Goal: Feedback & Contribution: Contribute content

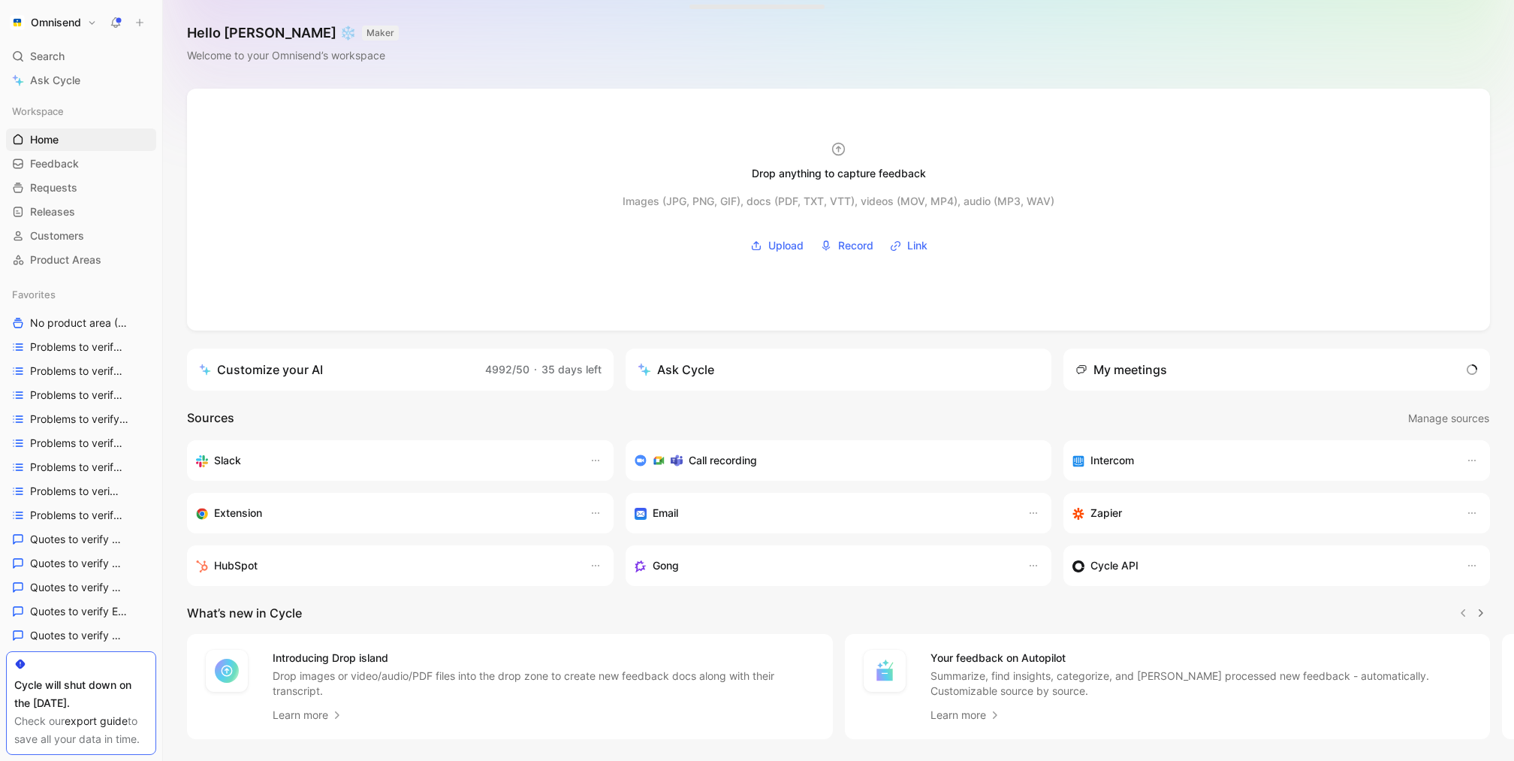
click at [67, 29] on h1 "Omnisend" at bounding box center [56, 23] width 50 height 14
click at [131, 156] on div "Workspace settings G then S" at bounding box center [102, 155] width 185 height 24
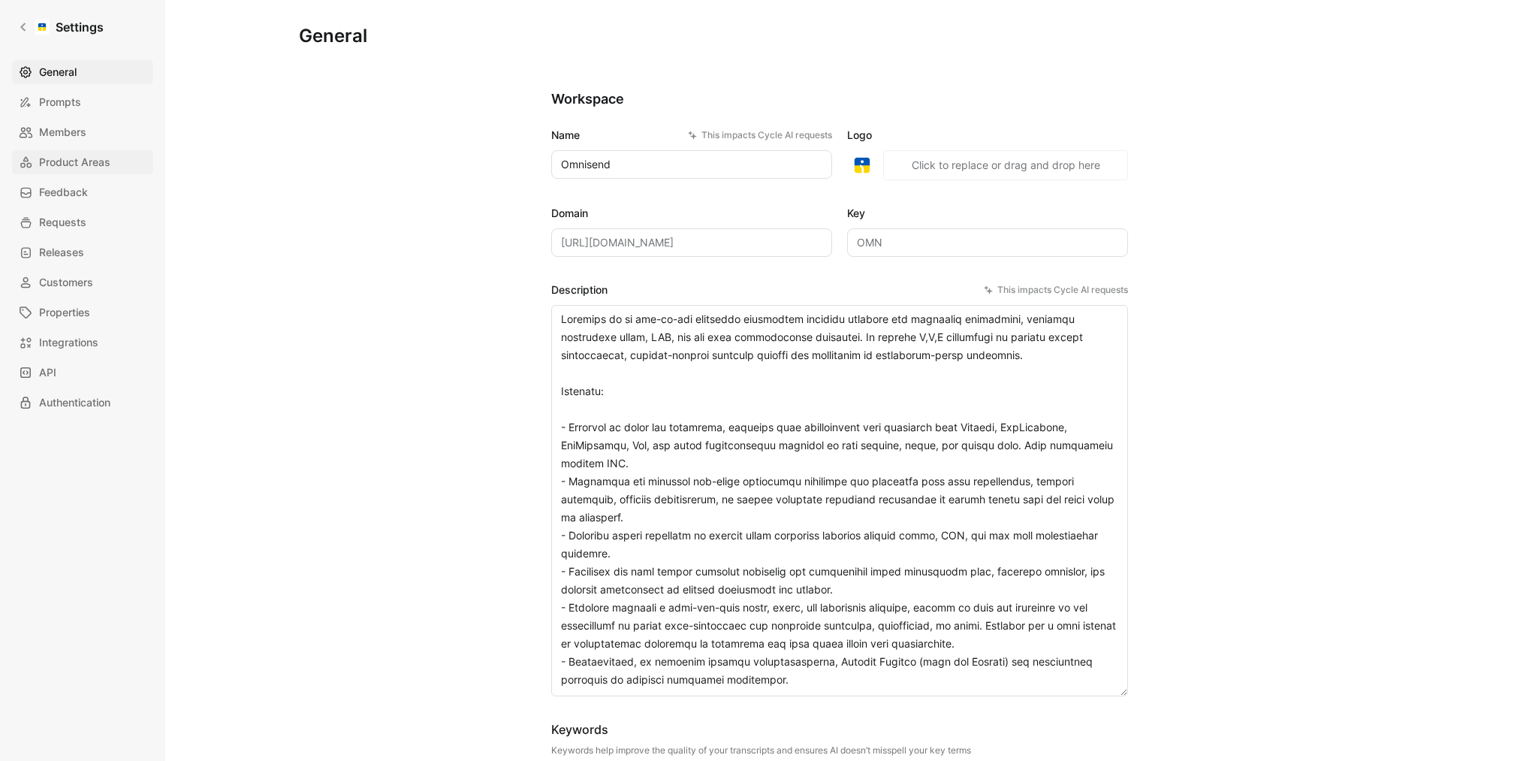
click at [97, 165] on span "Product Areas" at bounding box center [74, 162] width 71 height 18
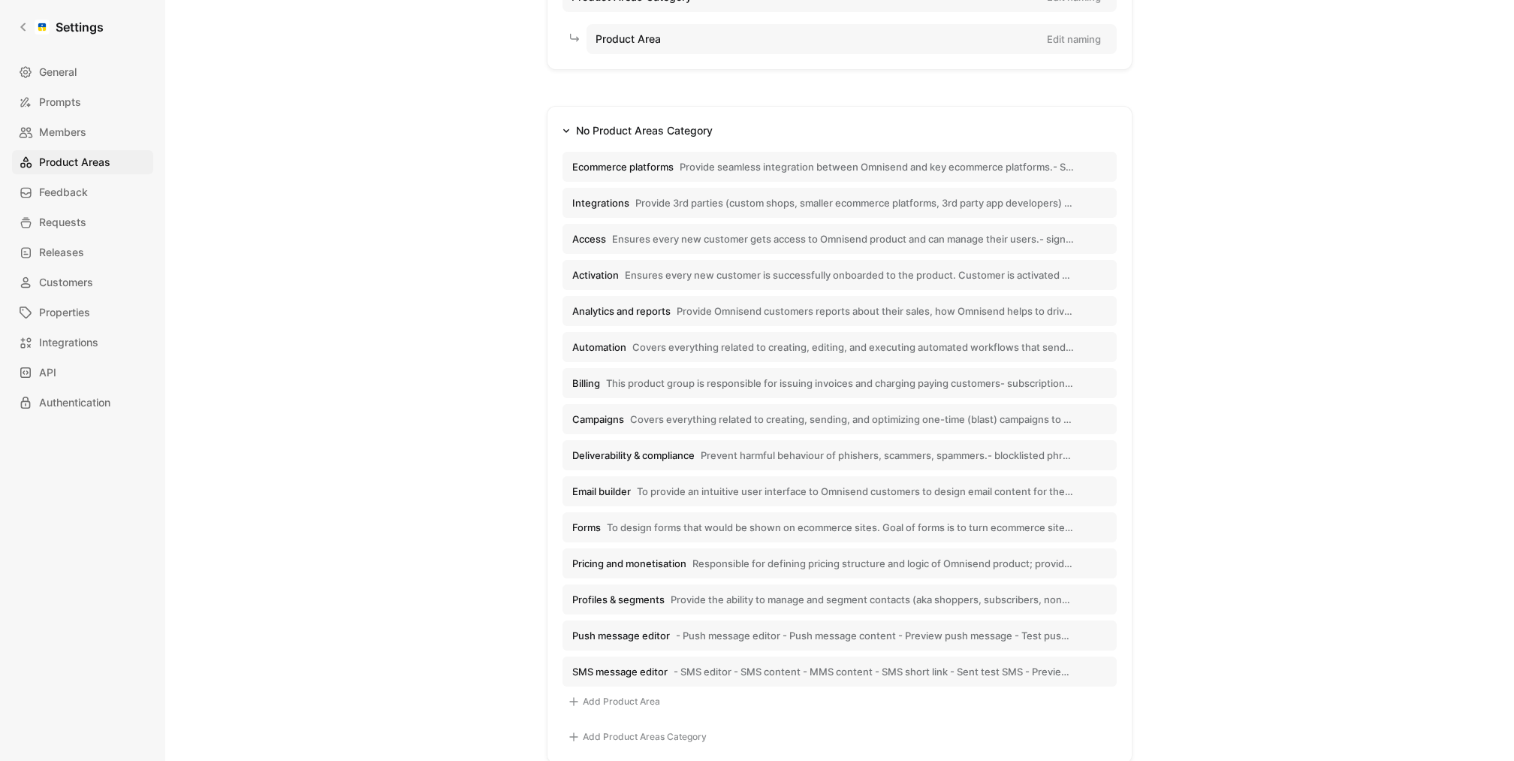
scroll to position [177, 0]
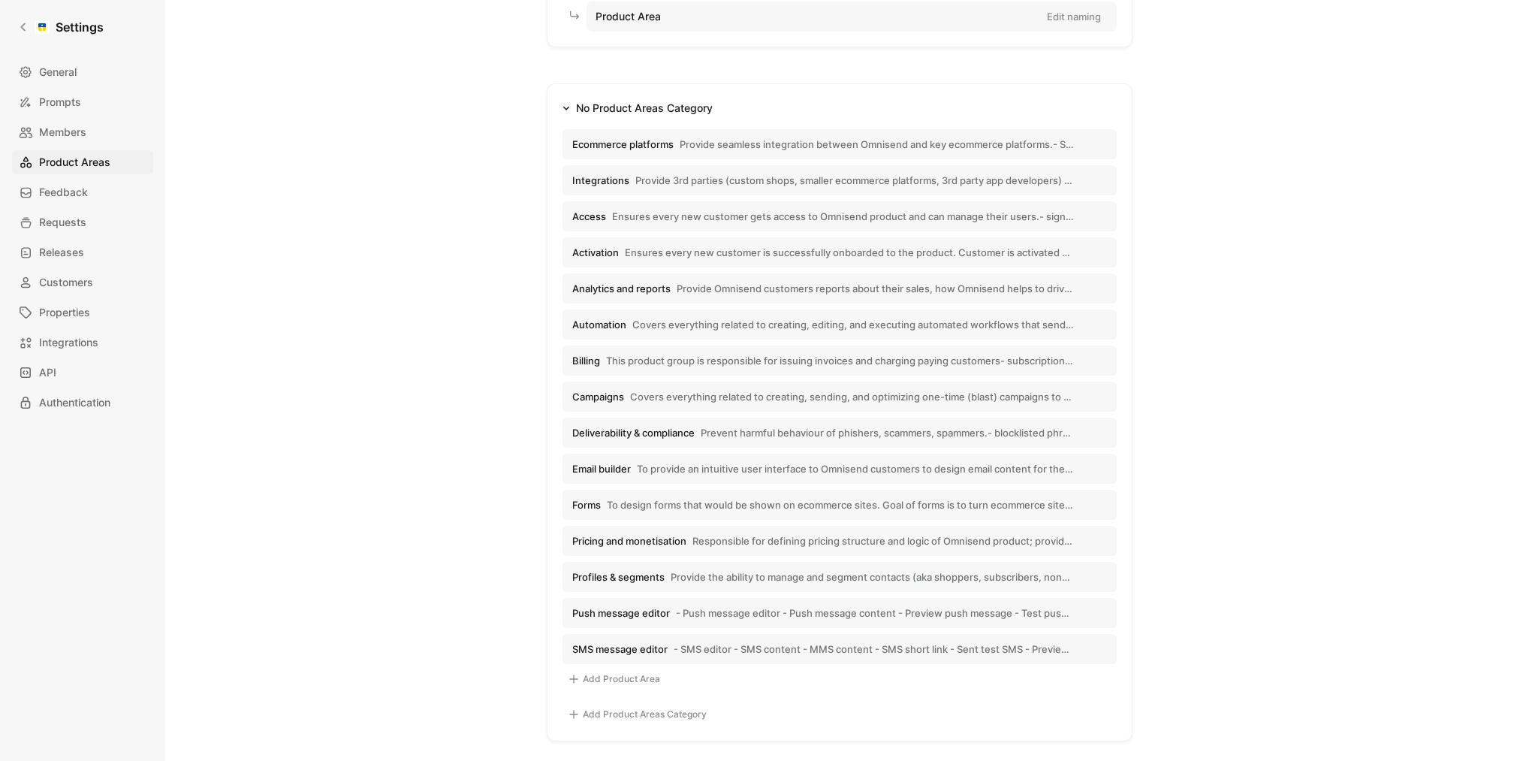
click at [707, 457] on button "Email builder To provide an intuitive user interface to Omnisend customers to d…" at bounding box center [840, 469] width 554 height 30
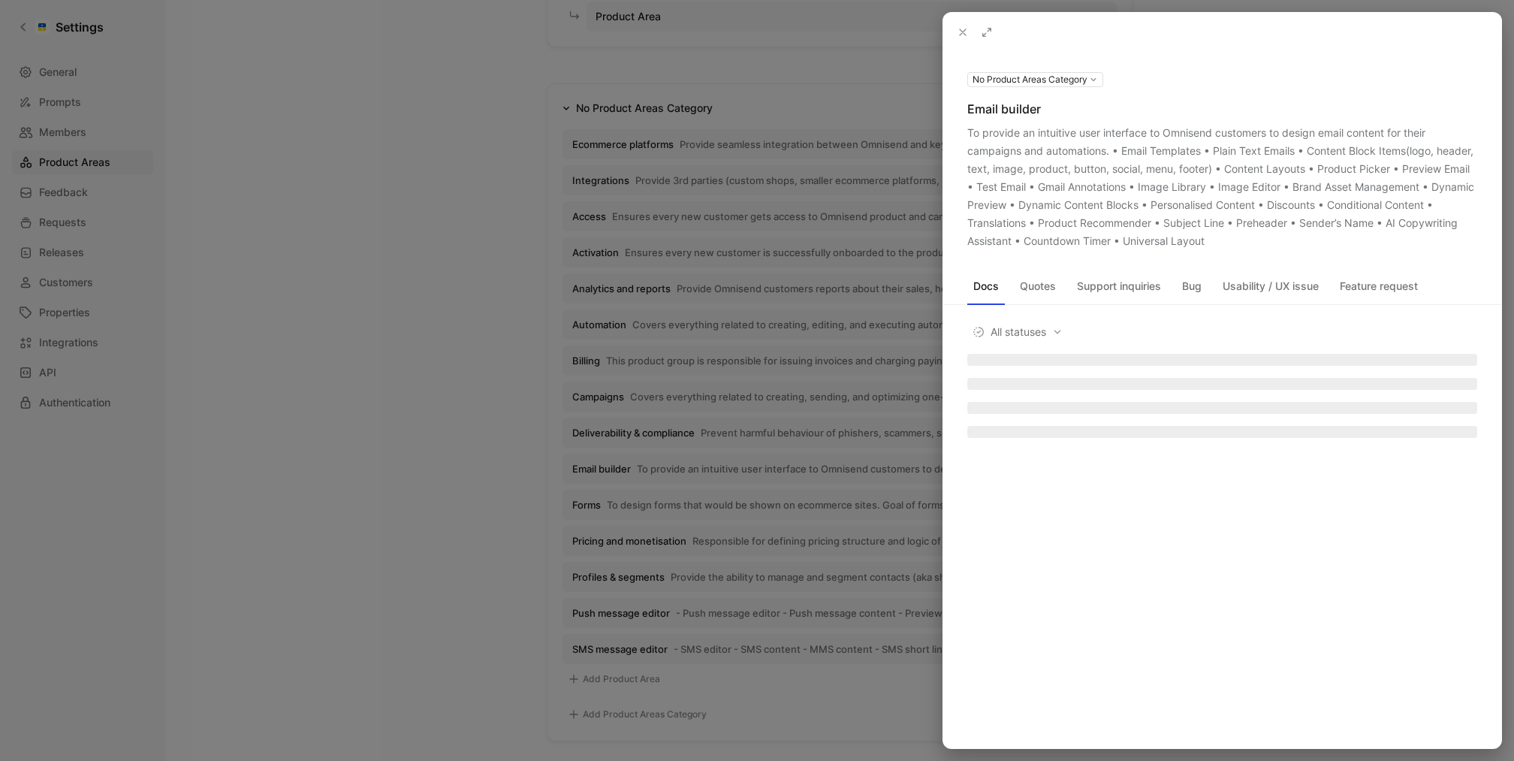
click at [0, 0] on icon at bounding box center [0, 0] width 0 height 0
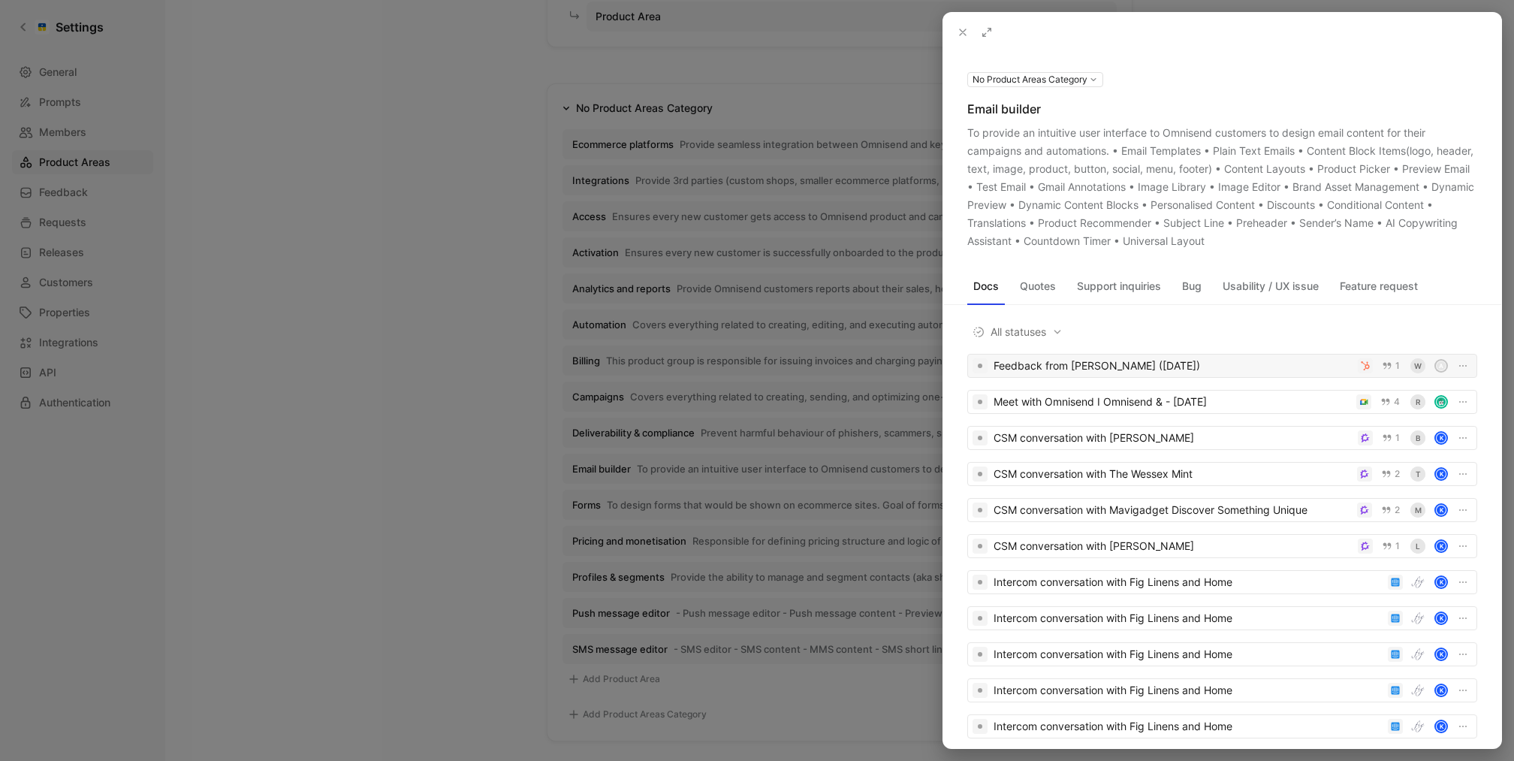
click at [1202, 366] on div "Feedback from [PERSON_NAME] ([DATE])" at bounding box center [1173, 366] width 358 height 18
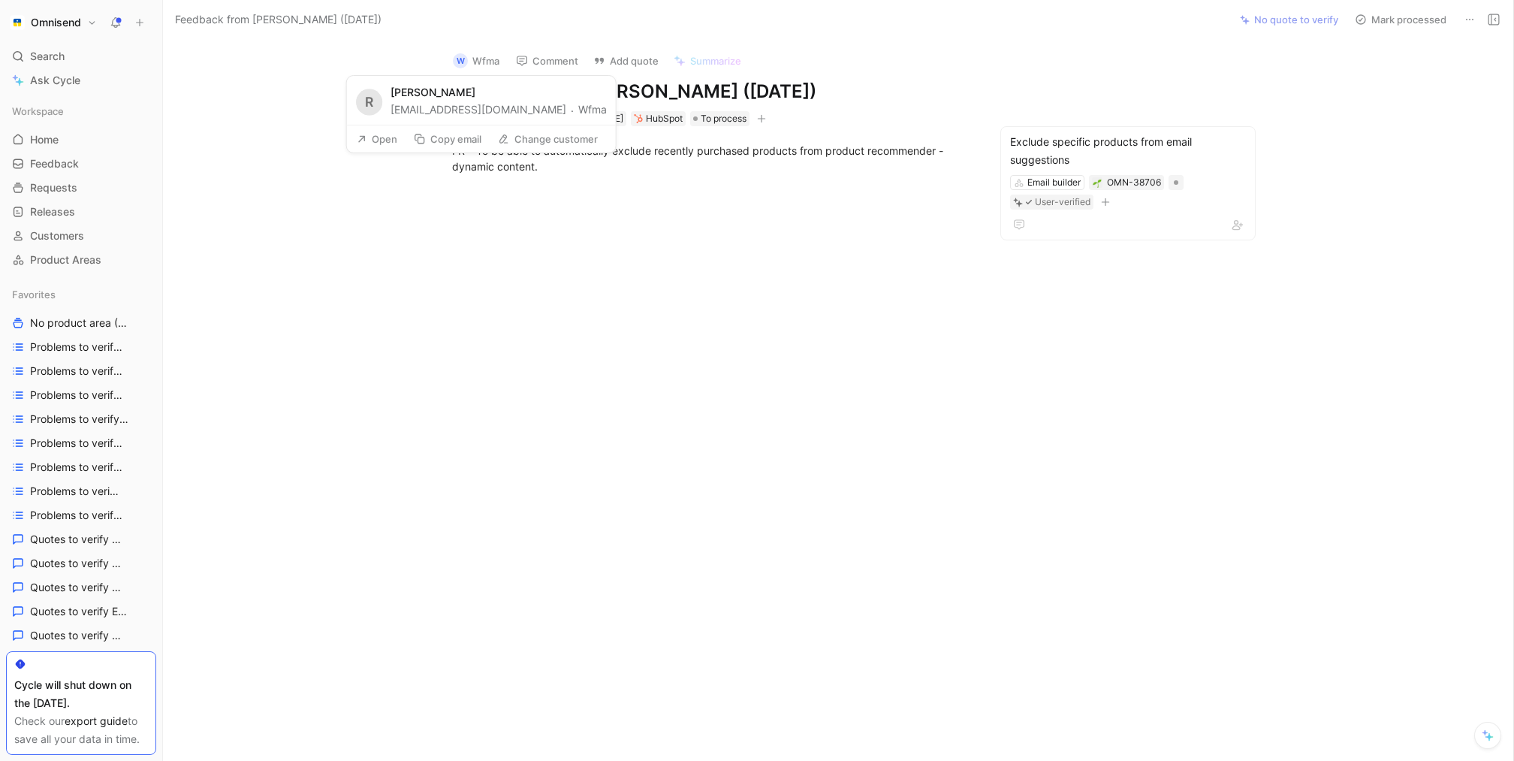
click at [578, 104] on button "Wfma" at bounding box center [592, 110] width 29 height 18
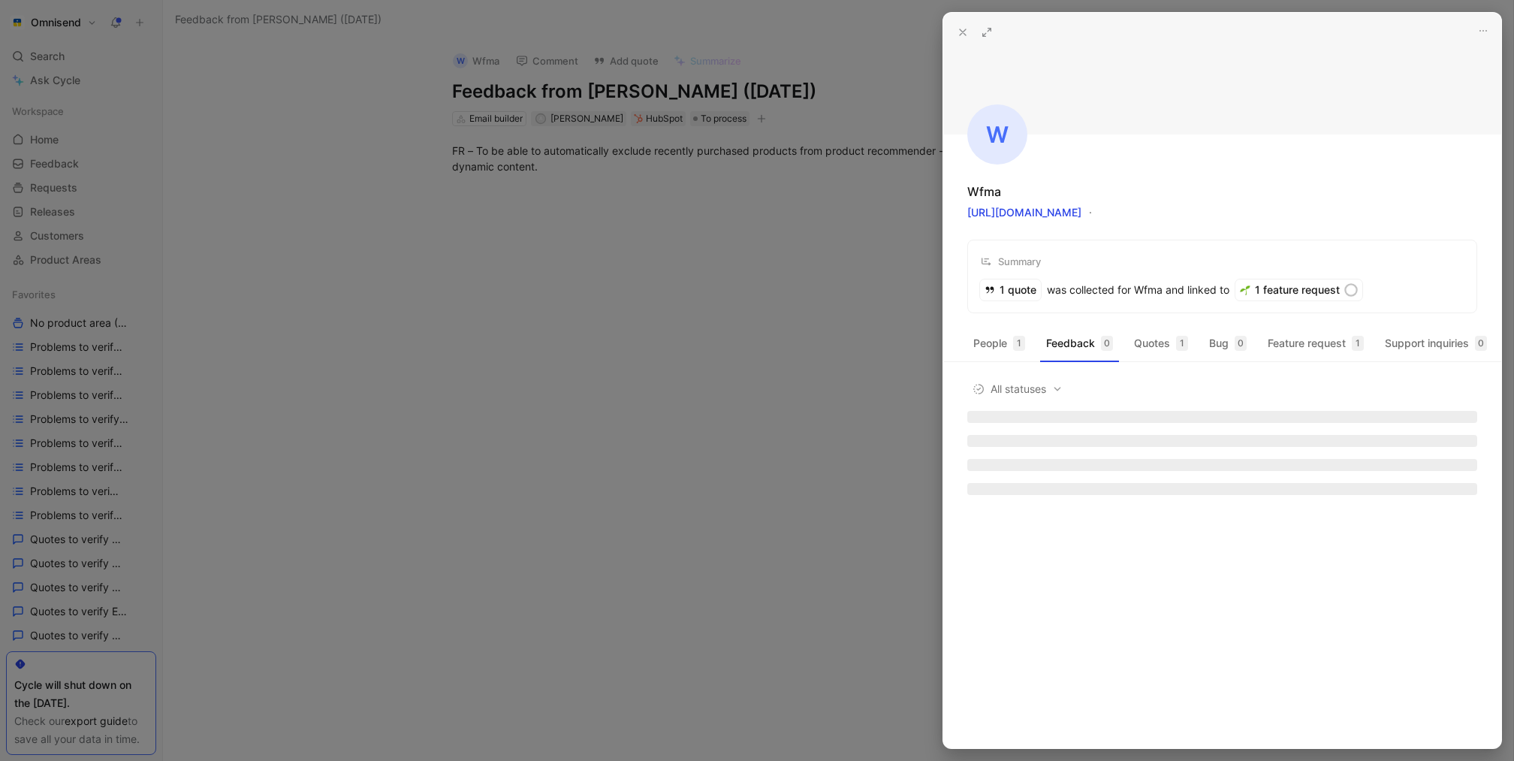
click at [785, 308] on div at bounding box center [757, 380] width 1514 height 761
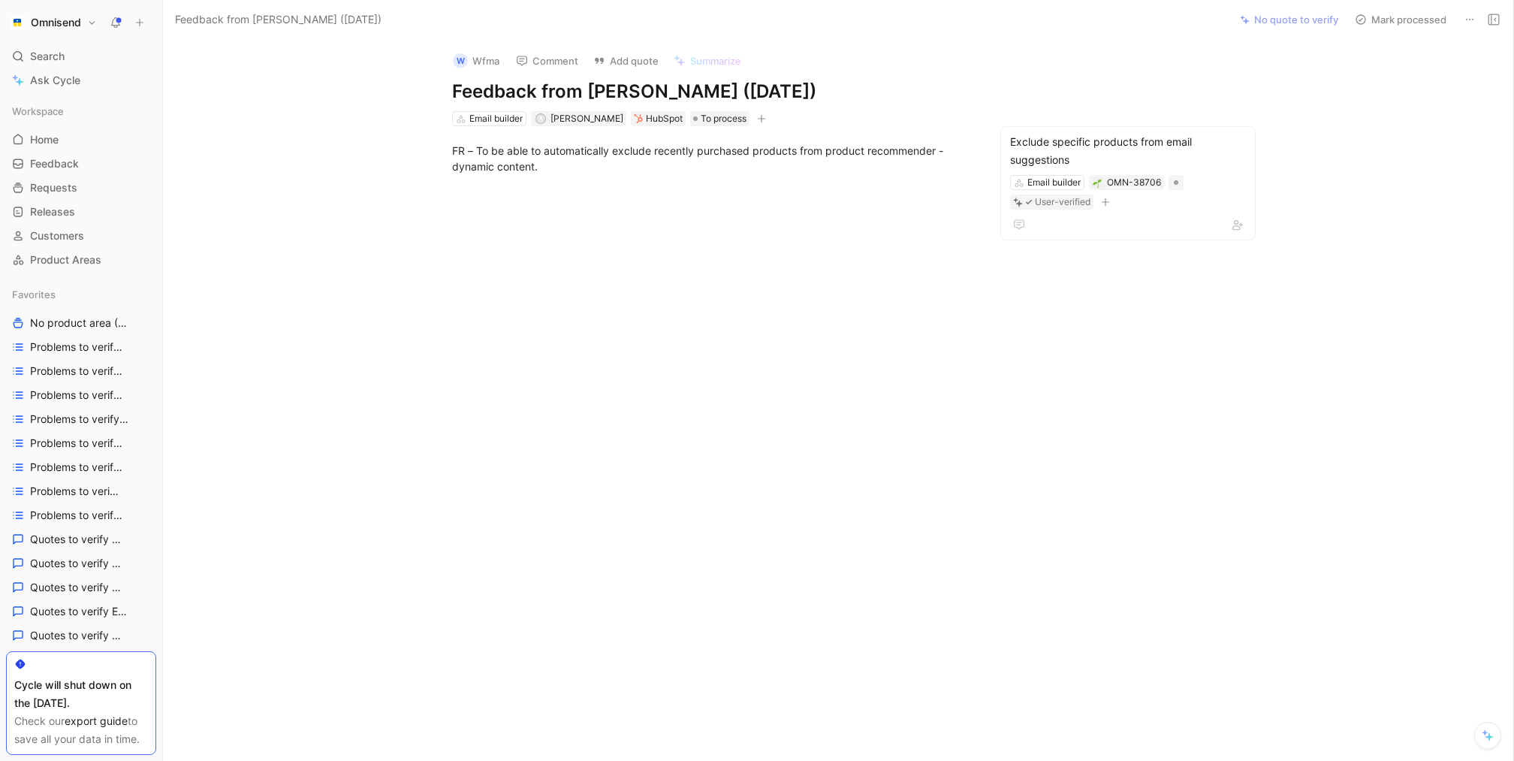
click at [1074, 124] on div "W Wfma Comment Add quote Summarize Feedback from [PERSON_NAME] ([DATE]) Email b…" at bounding box center [838, 400] width 1351 height 722
click at [1074, 133] on div "Exclude specific products from email suggestions" at bounding box center [1128, 151] width 236 height 36
click at [62, 165] on span "Feedback" at bounding box center [54, 163] width 49 height 15
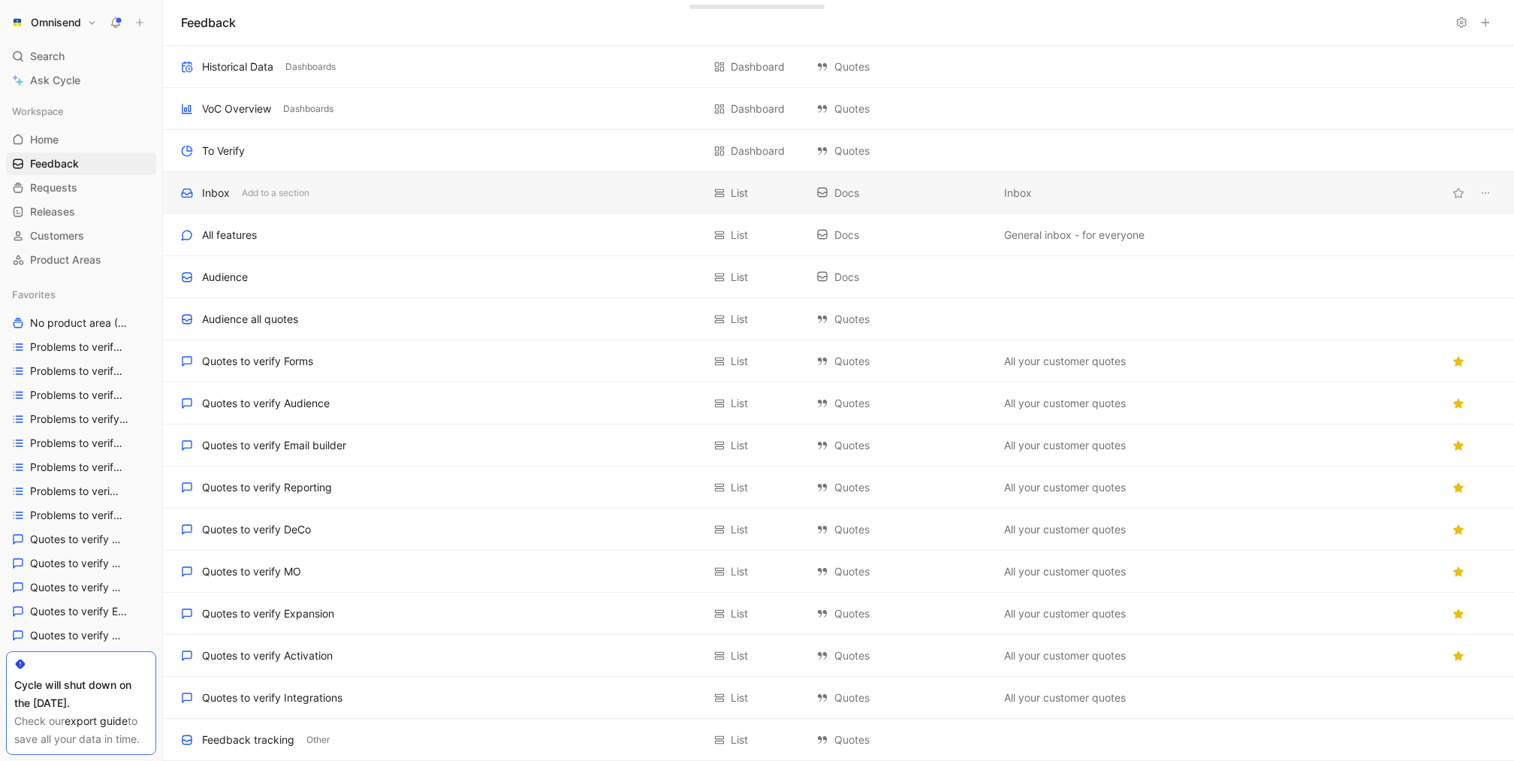
click at [410, 174] on div "Inbox Add to a section List Docs Inbox" at bounding box center [838, 193] width 1351 height 42
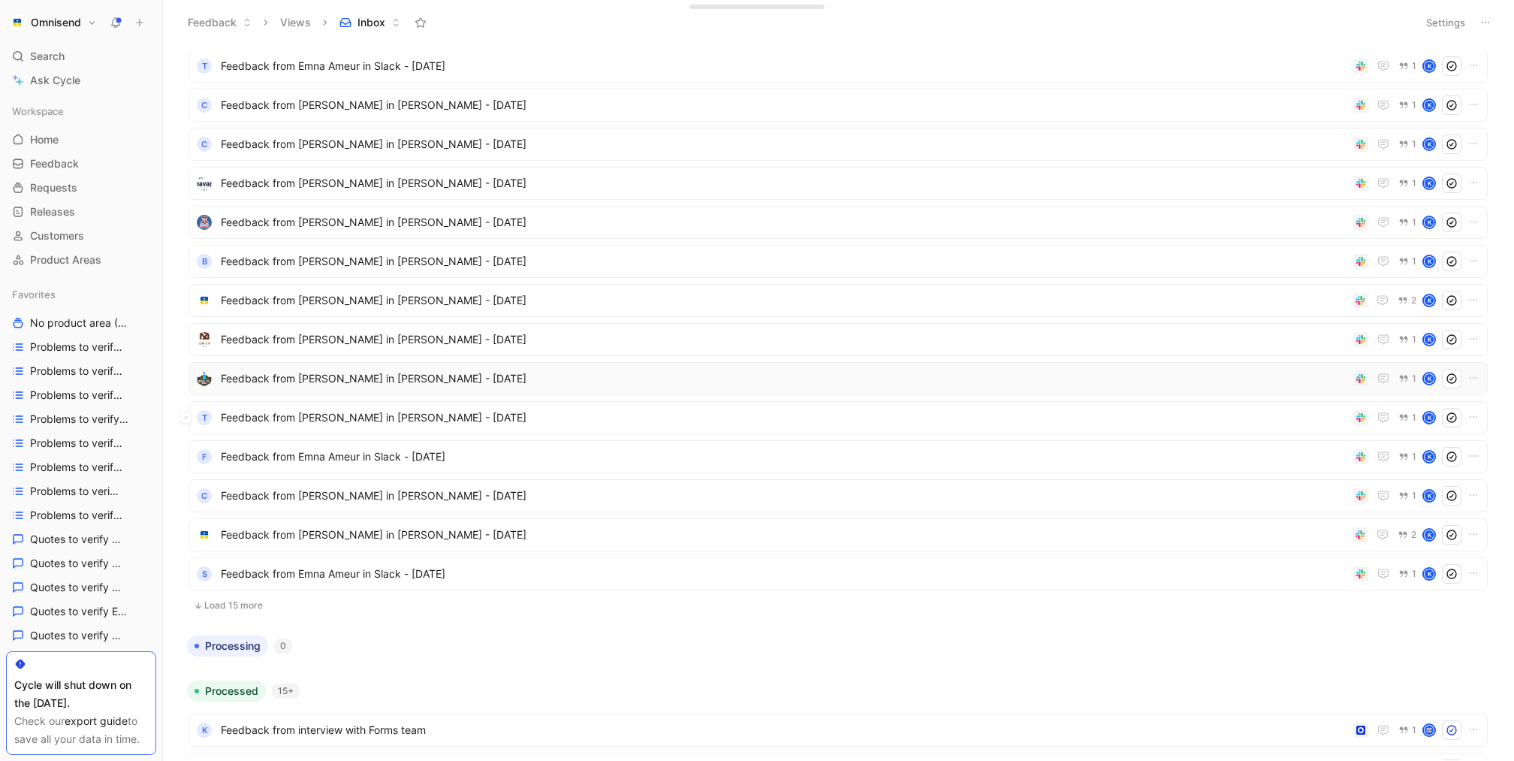
scroll to position [221, 0]
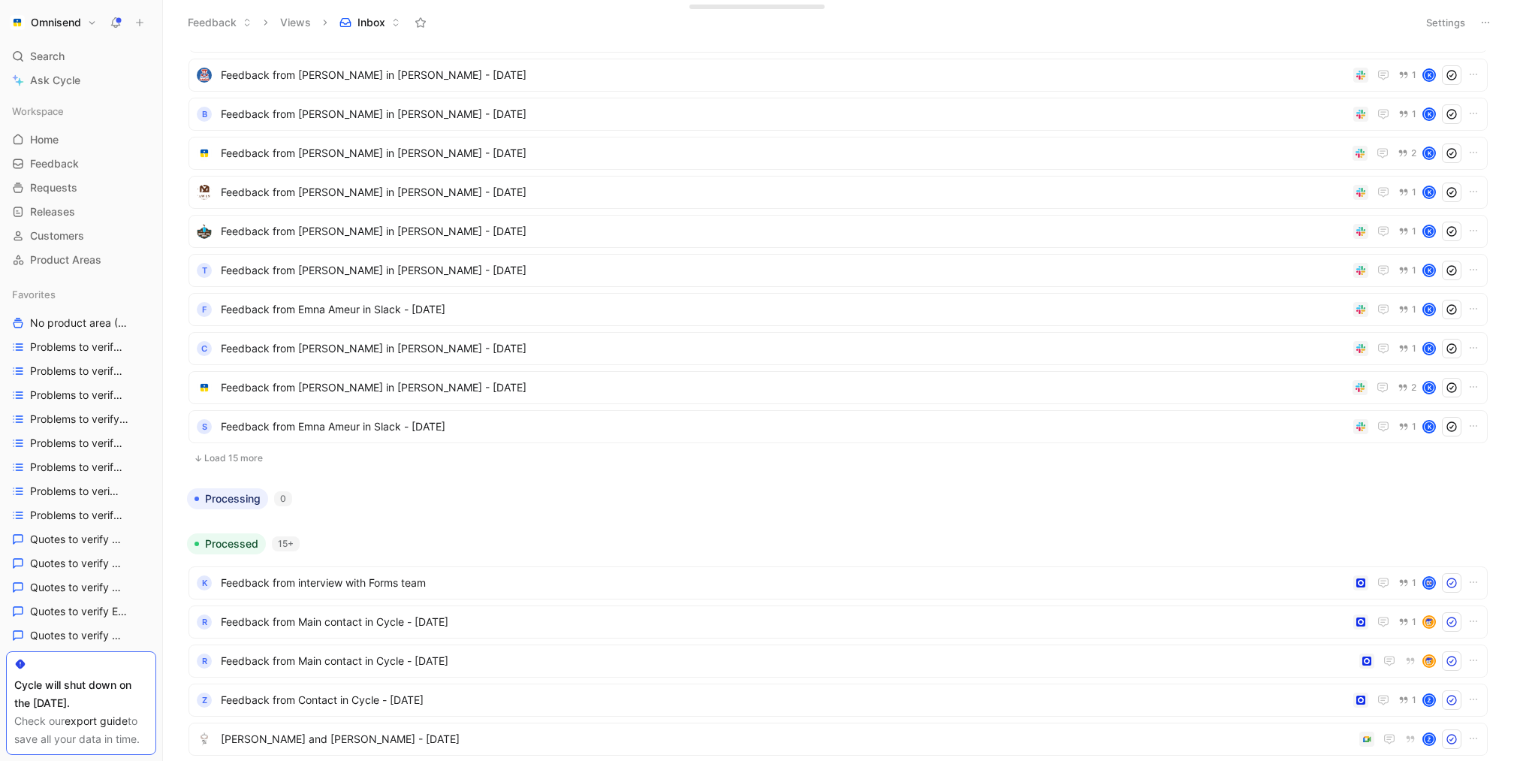
click at [271, 461] on button "Load 15 more" at bounding box center [839, 458] width 1300 height 18
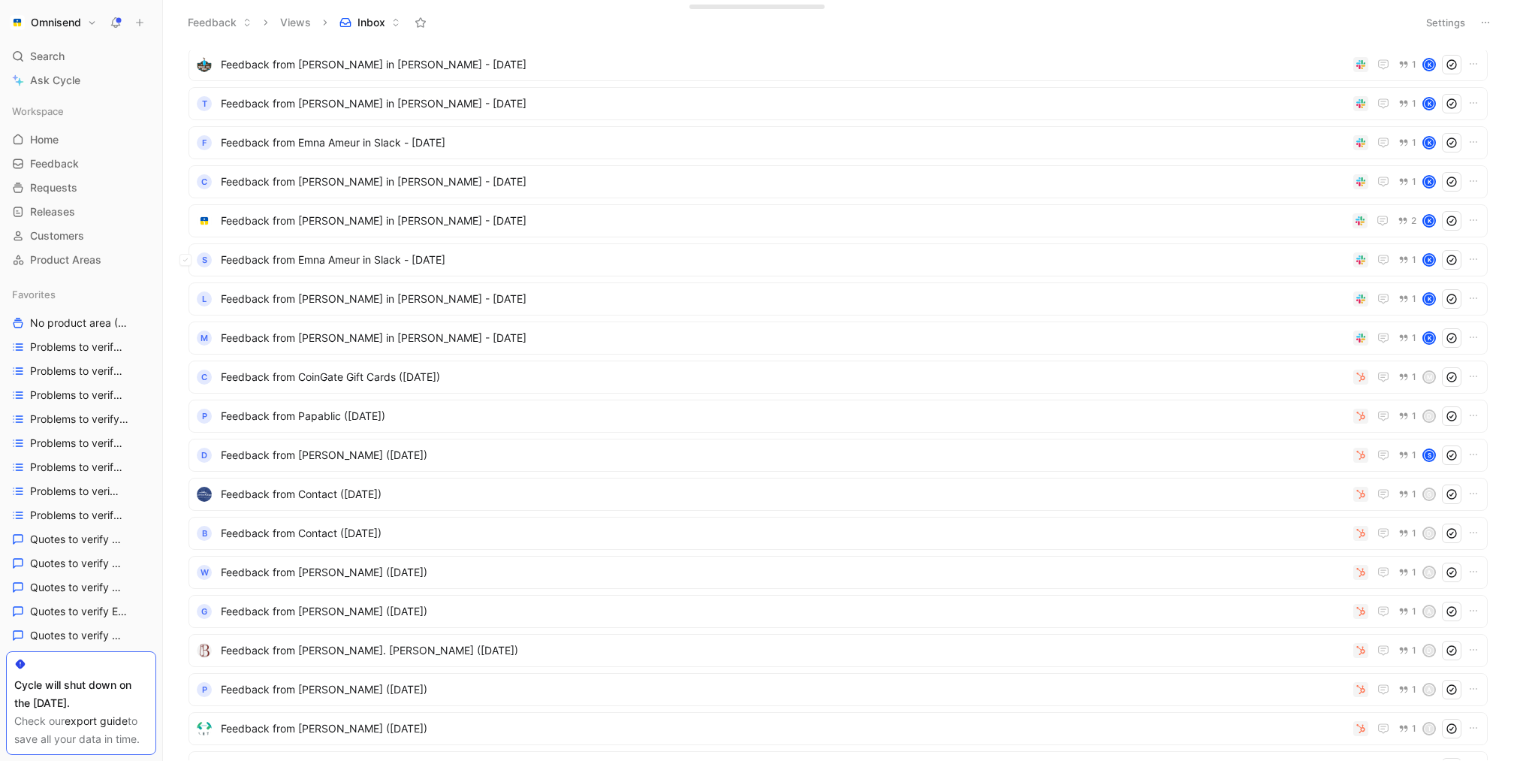
scroll to position [392, 0]
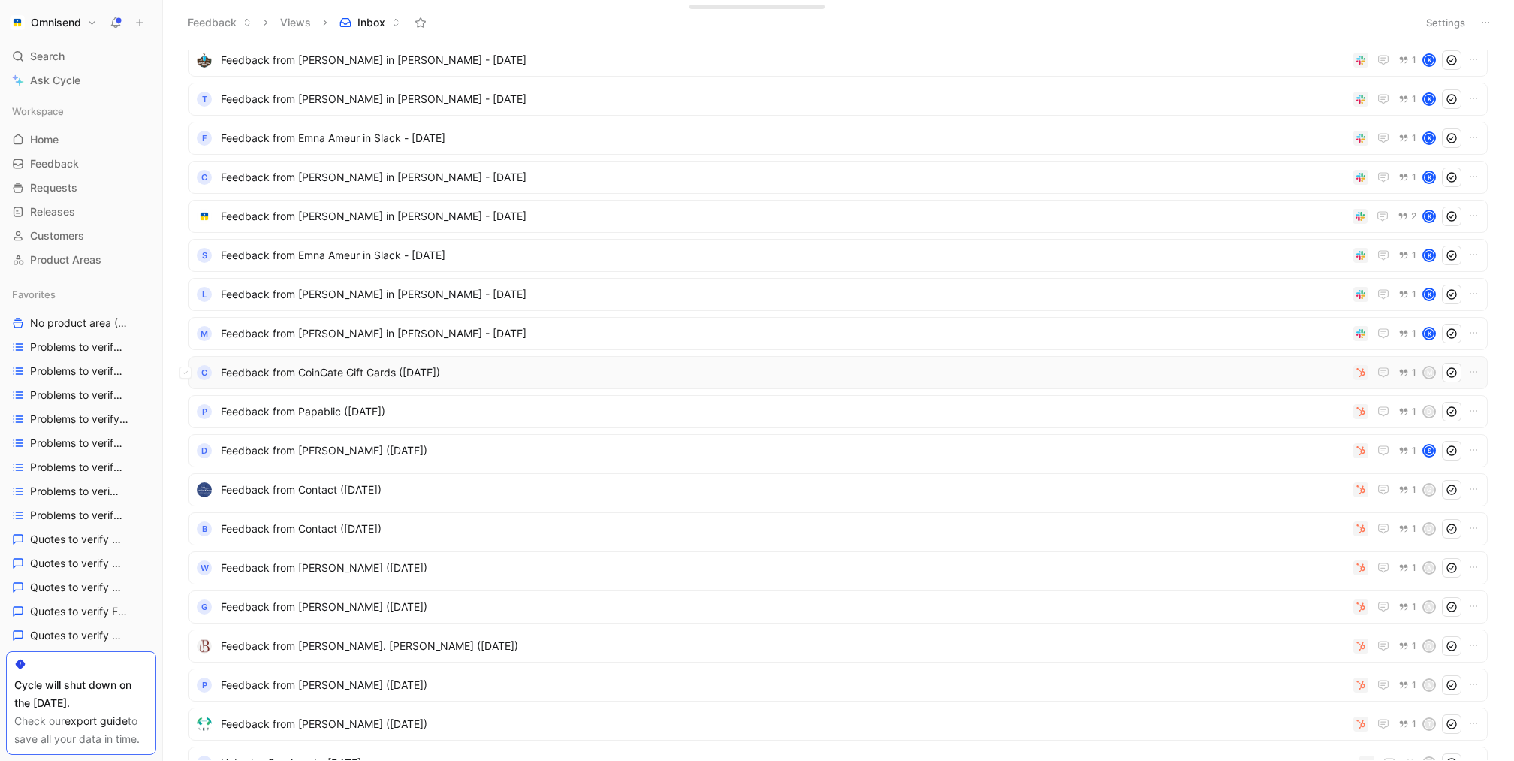
click at [418, 376] on span "Feedback from CoinGate Gift Cards ([DATE])" at bounding box center [784, 373] width 1127 height 18
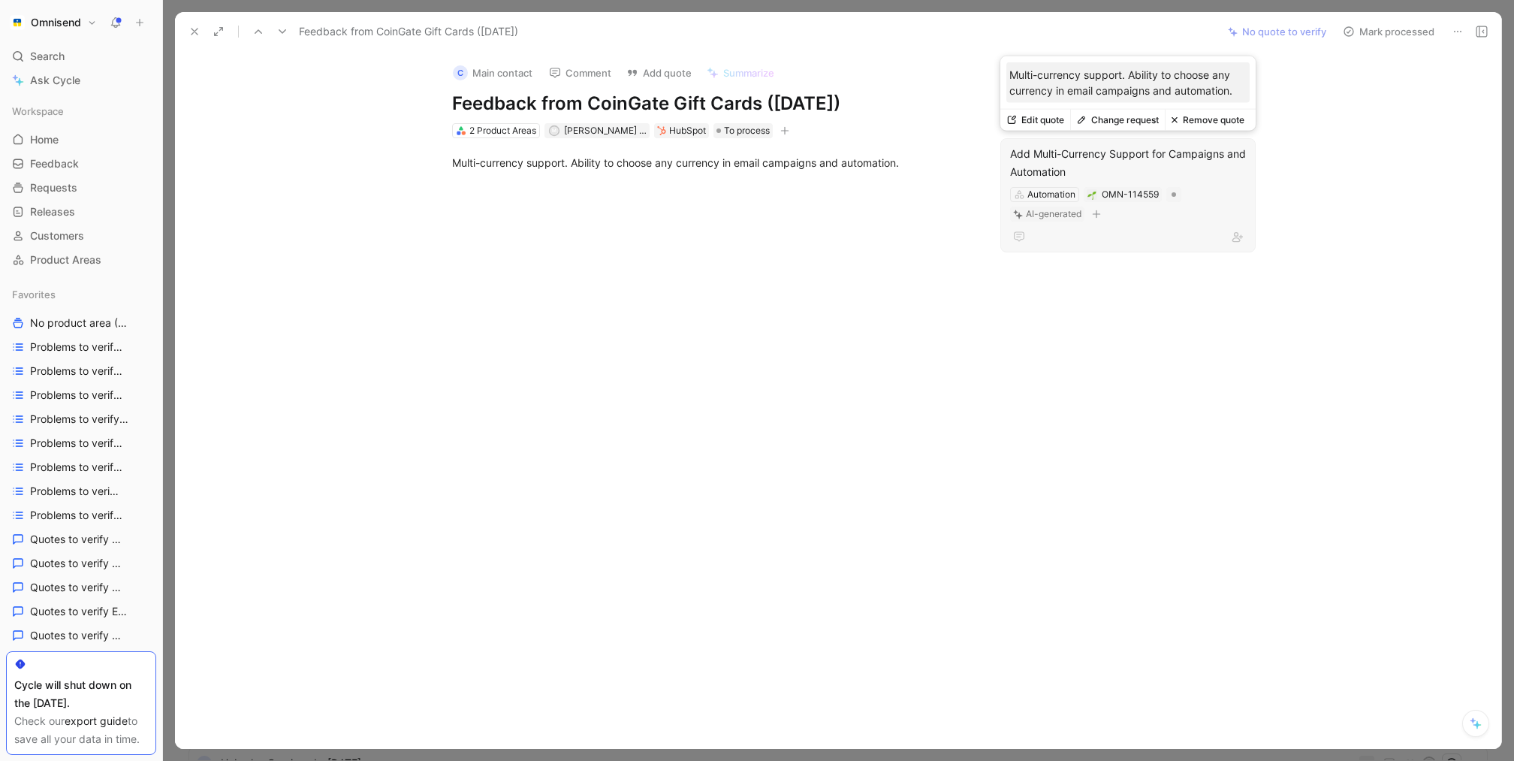
click at [1130, 146] on div "Add Multi-Currency Support for Campaigns and Automation" at bounding box center [1128, 163] width 236 height 36
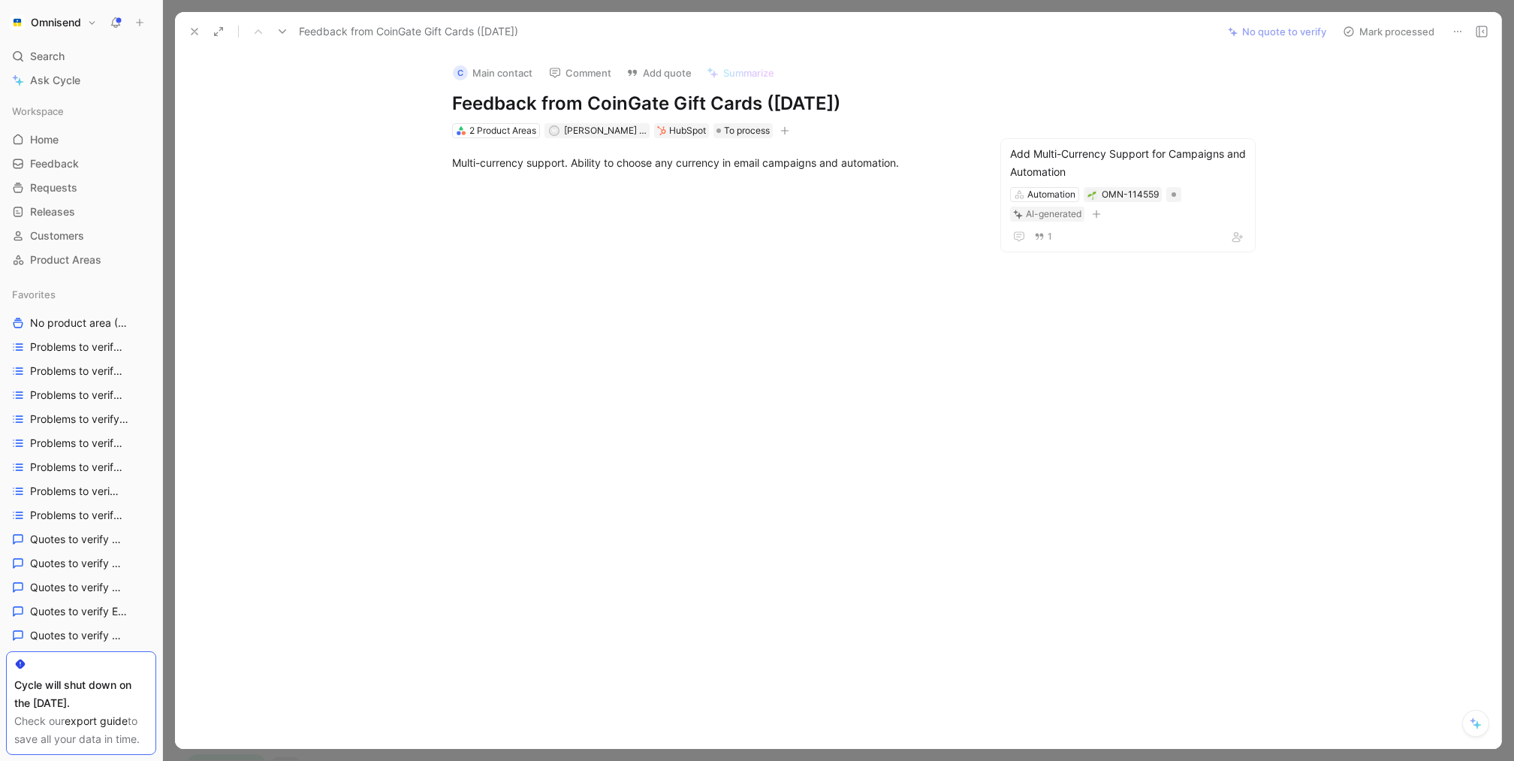
click at [197, 23] on button at bounding box center [194, 31] width 21 height 21
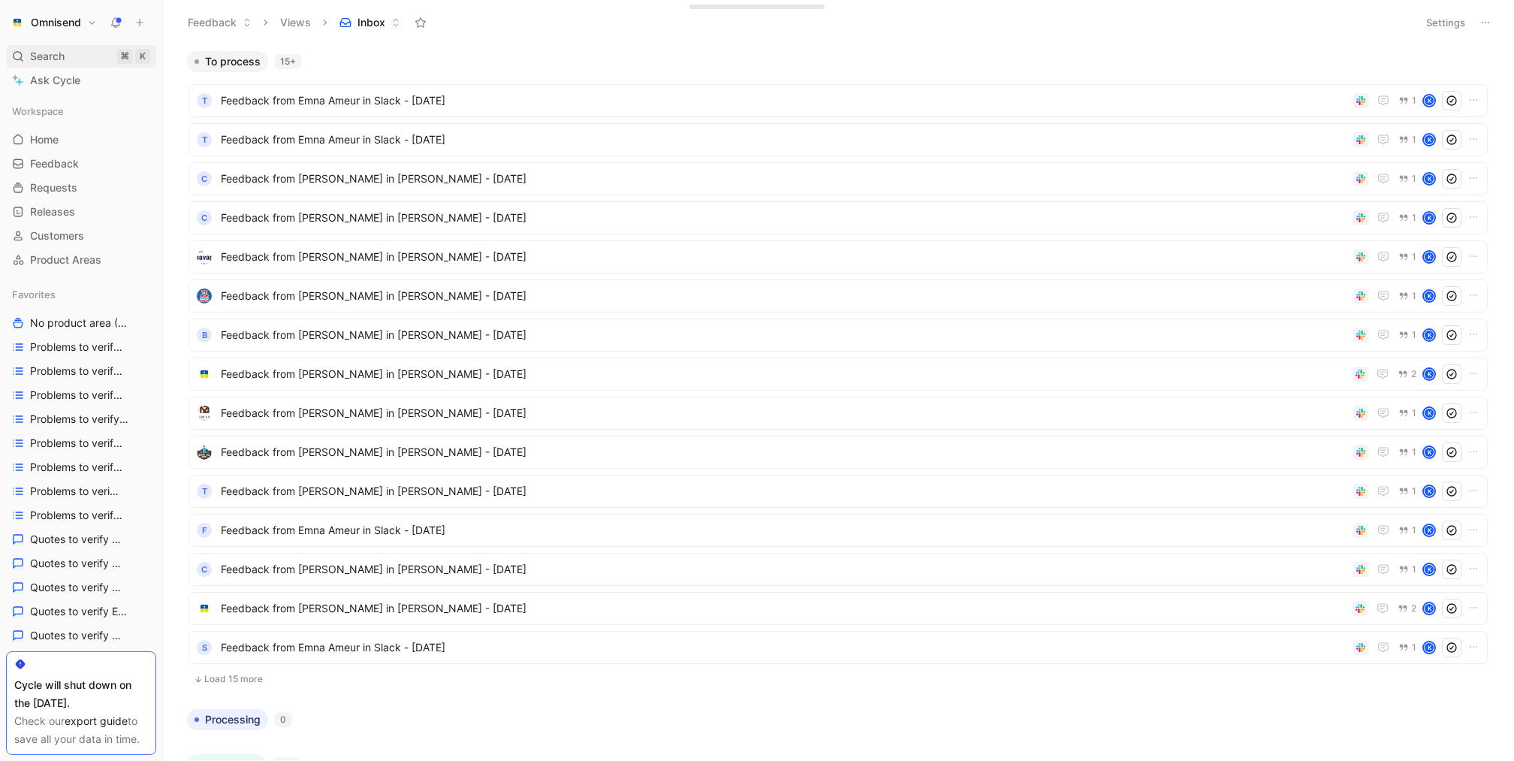
click at [83, 59] on div "Search ⌘ K" at bounding box center [81, 56] width 150 height 23
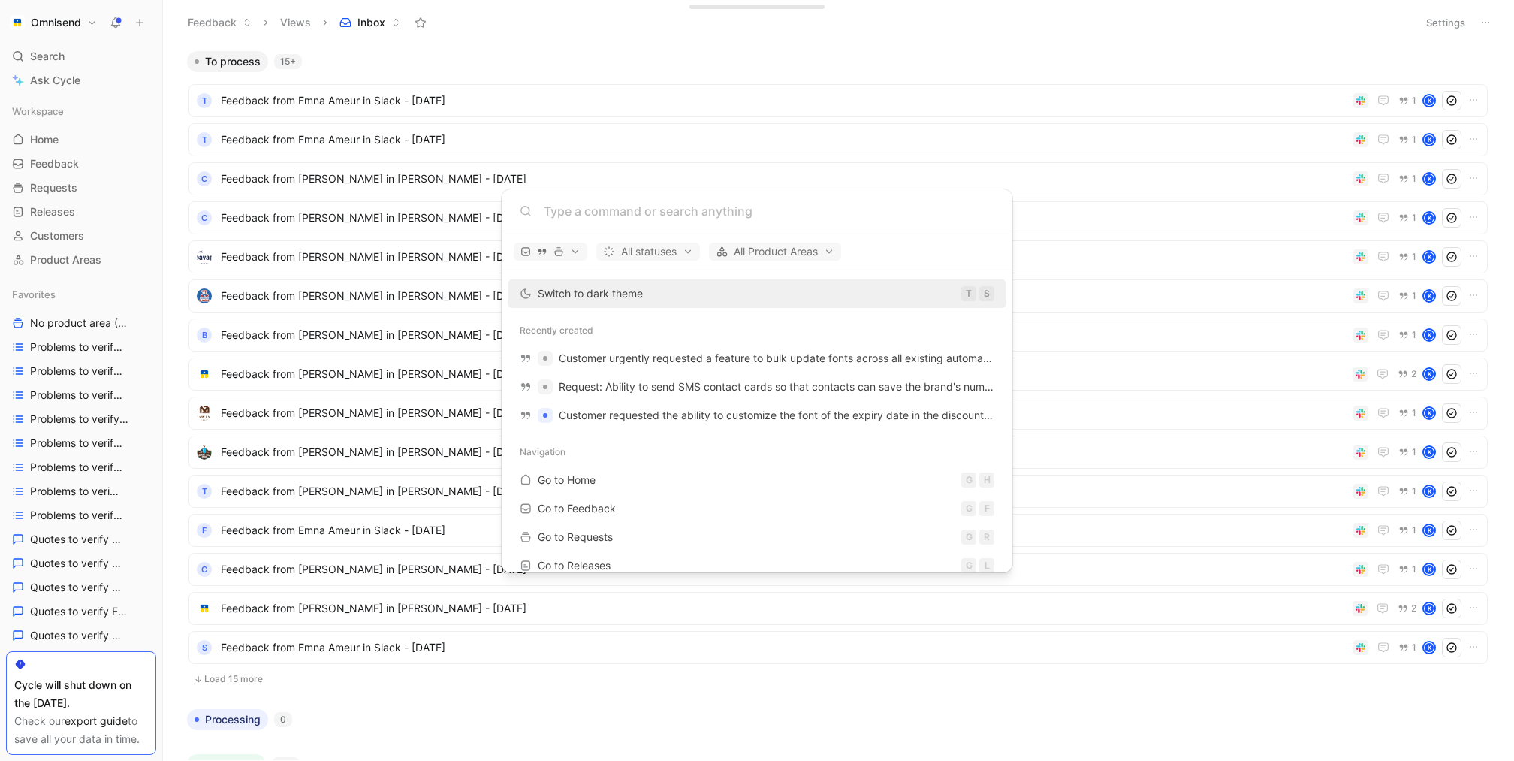
click at [140, 24] on body "Omnisend Search ⌘ K Ask Cycle Workspace Home G then H Feedback G then F Request…" at bounding box center [757, 380] width 1514 height 761
click at [136, 24] on icon at bounding box center [139, 22] width 11 height 11
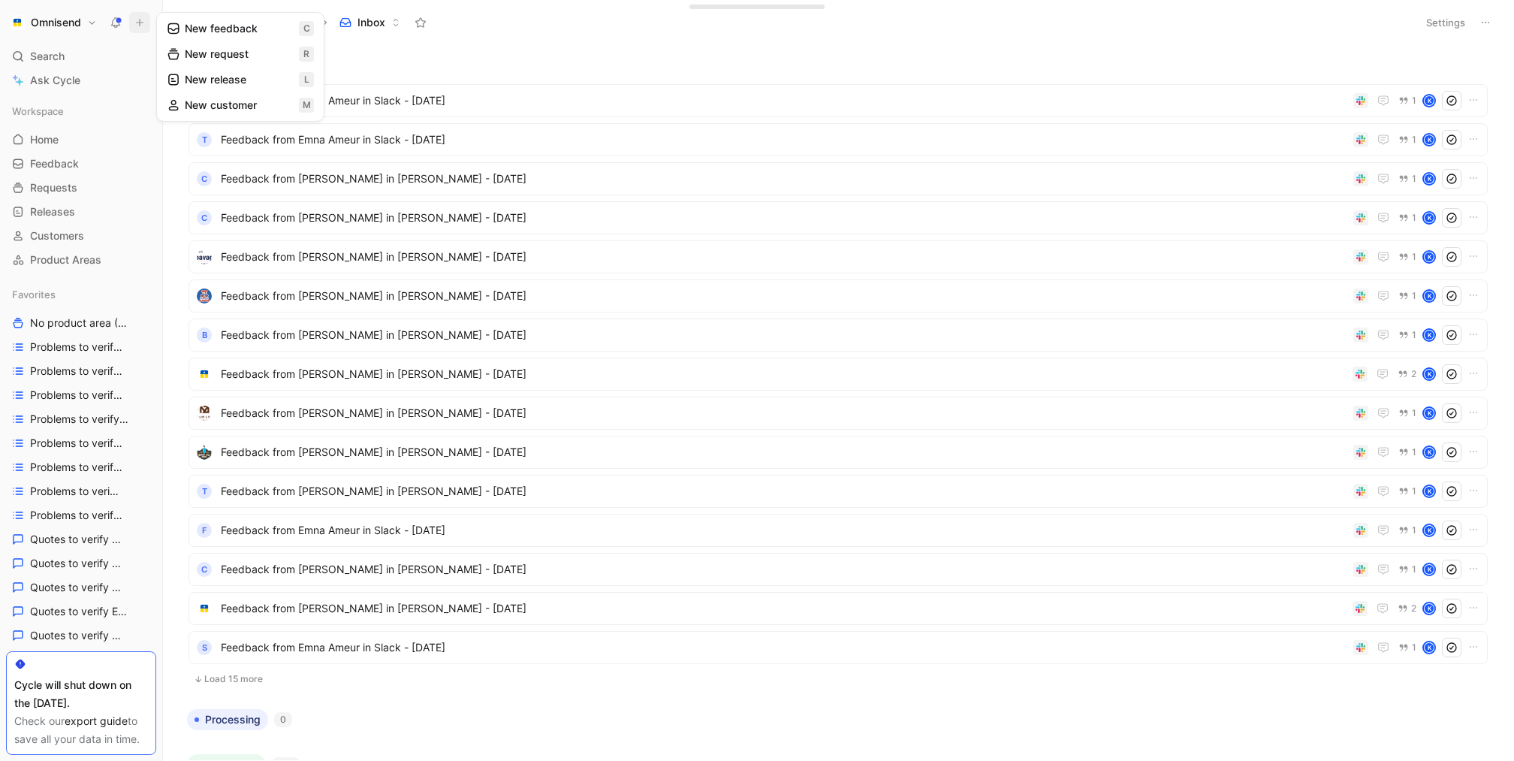
click at [255, 34] on button "New feedback c" at bounding box center [240, 29] width 161 height 26
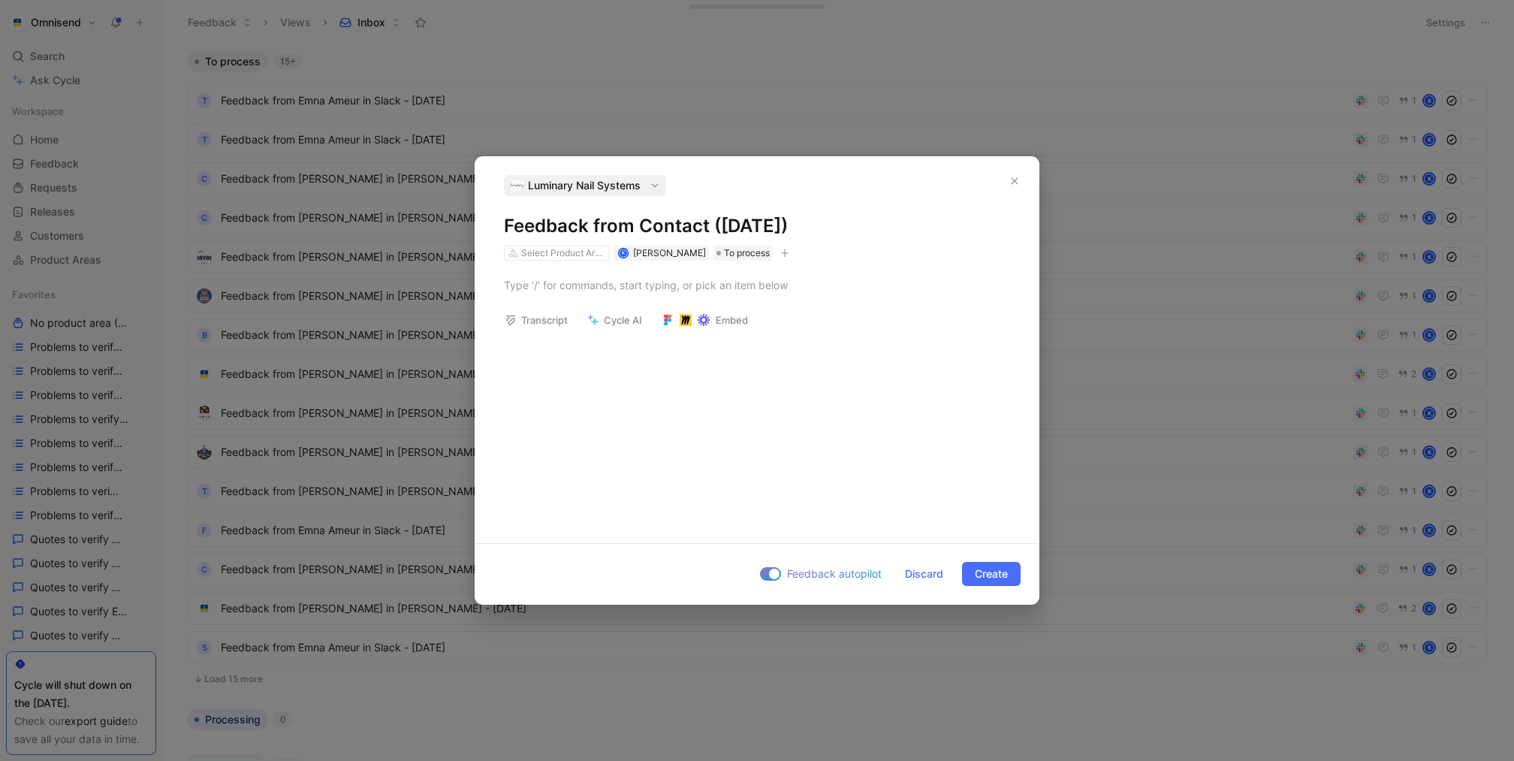
click at [660, 190] on icon "button" at bounding box center [655, 185] width 11 height 11
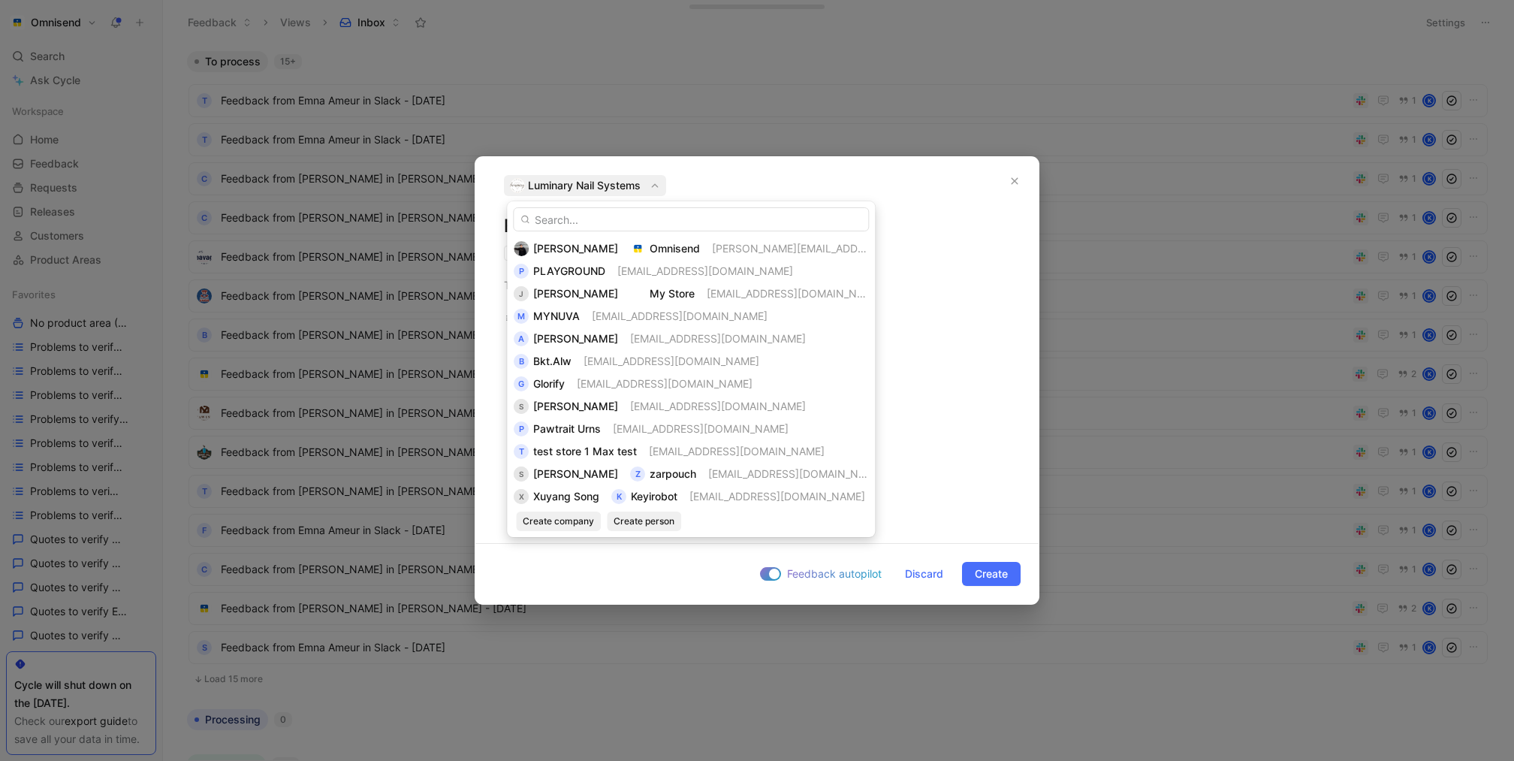
click at [590, 216] on input "text" at bounding box center [691, 219] width 356 height 24
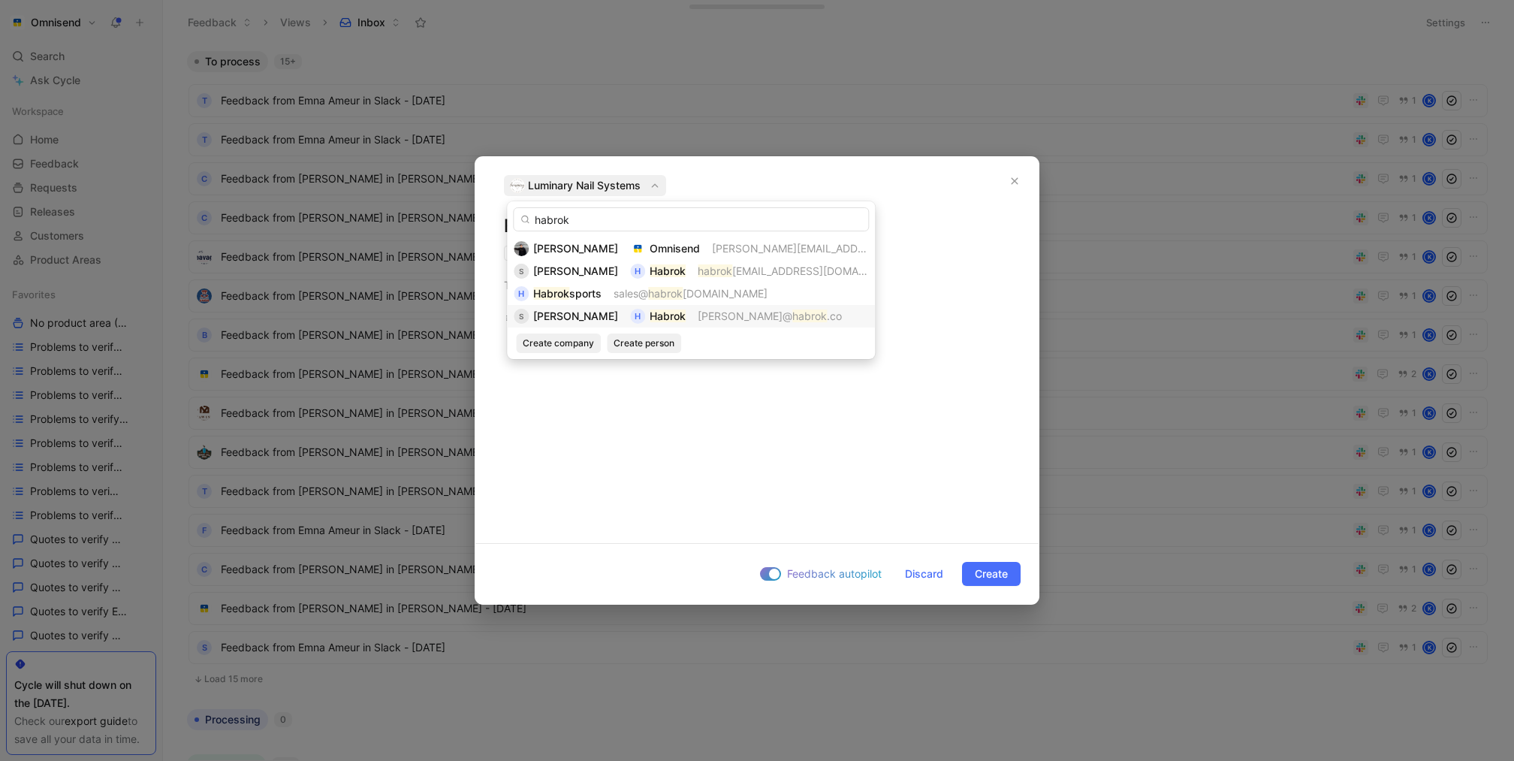
type input "habrok"
click at [548, 318] on span "[PERSON_NAME]" at bounding box center [575, 315] width 85 height 13
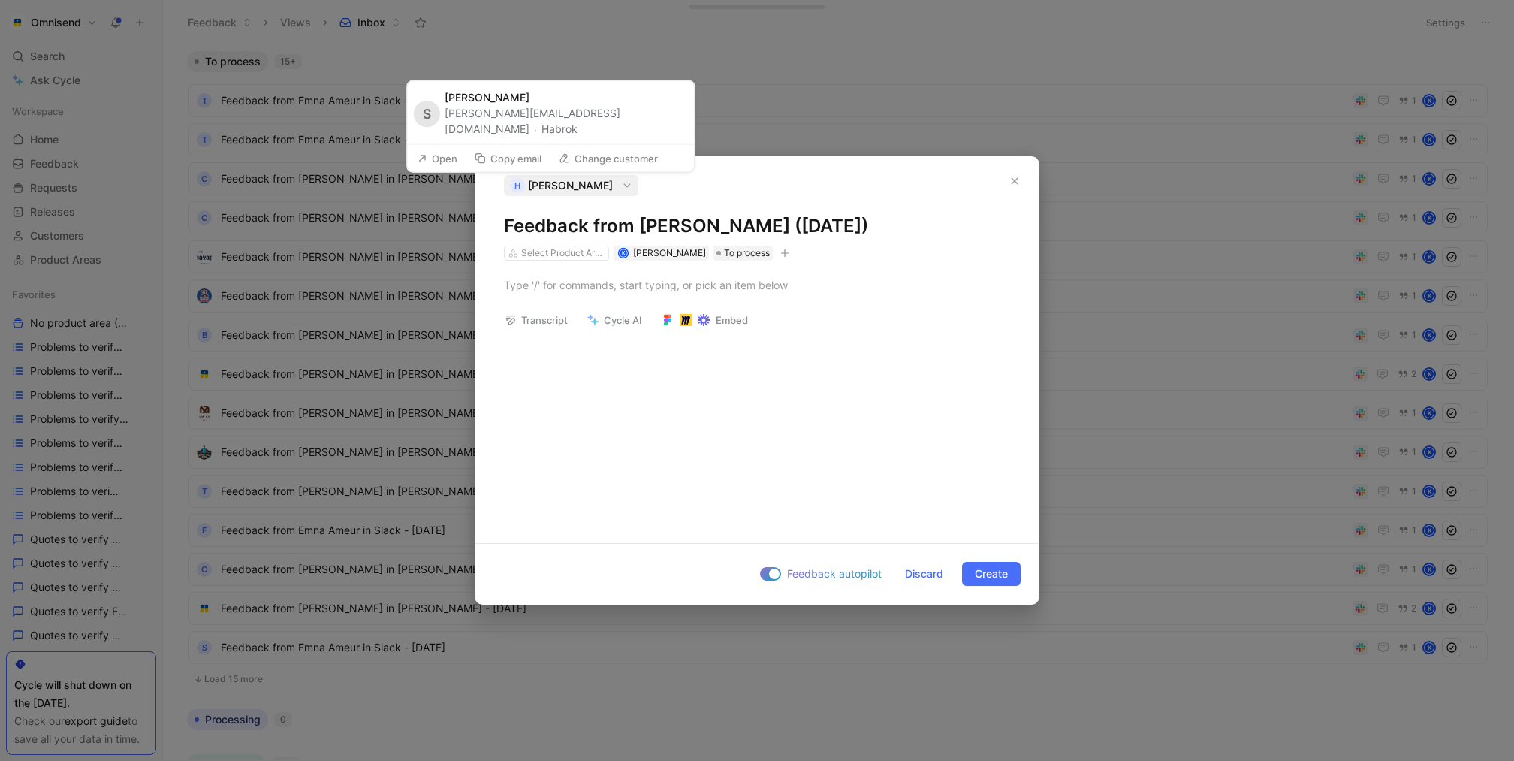
click at [565, 128] on button "Habrok" at bounding box center [560, 129] width 36 height 18
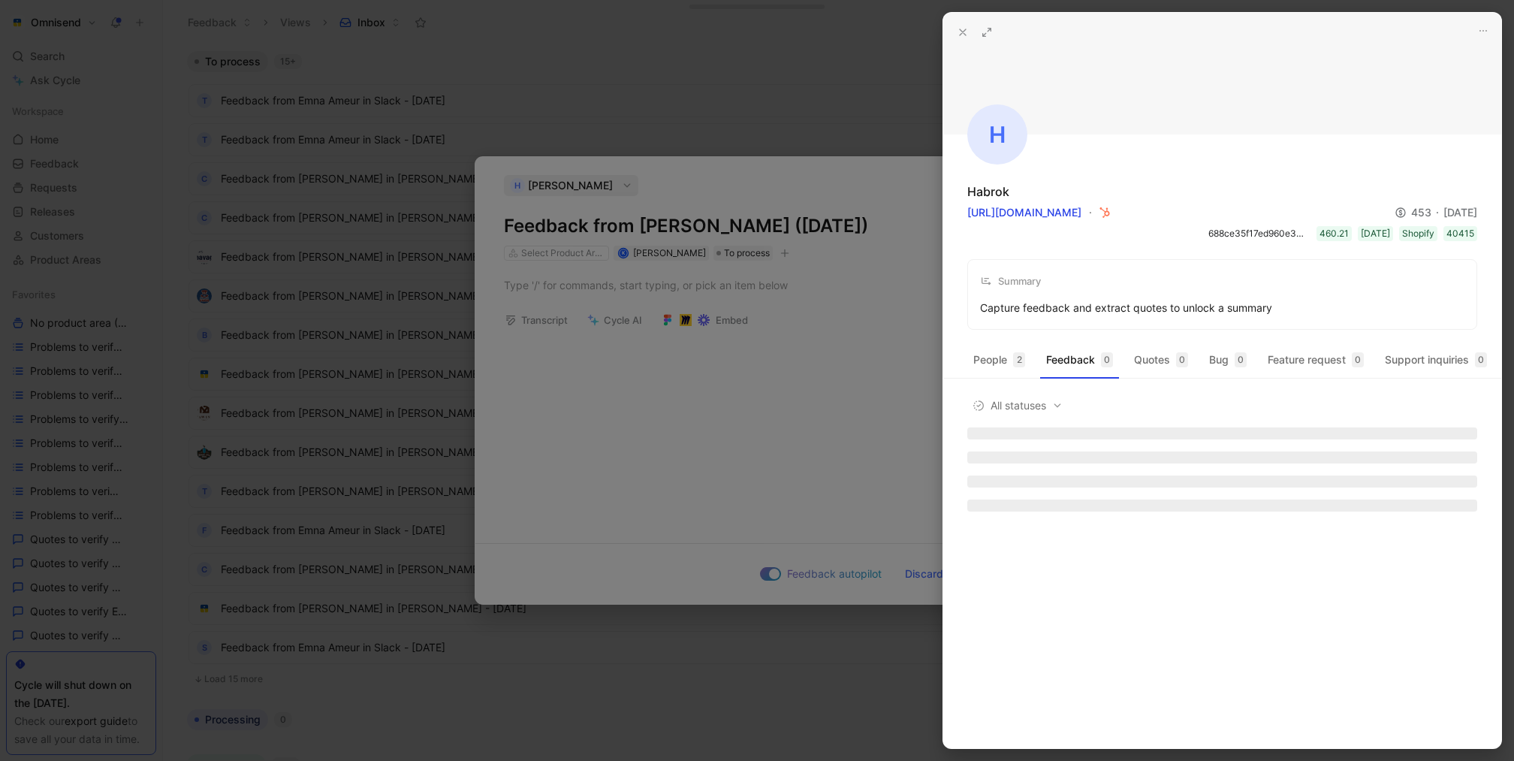
click at [682, 446] on div at bounding box center [757, 380] width 1514 height 761
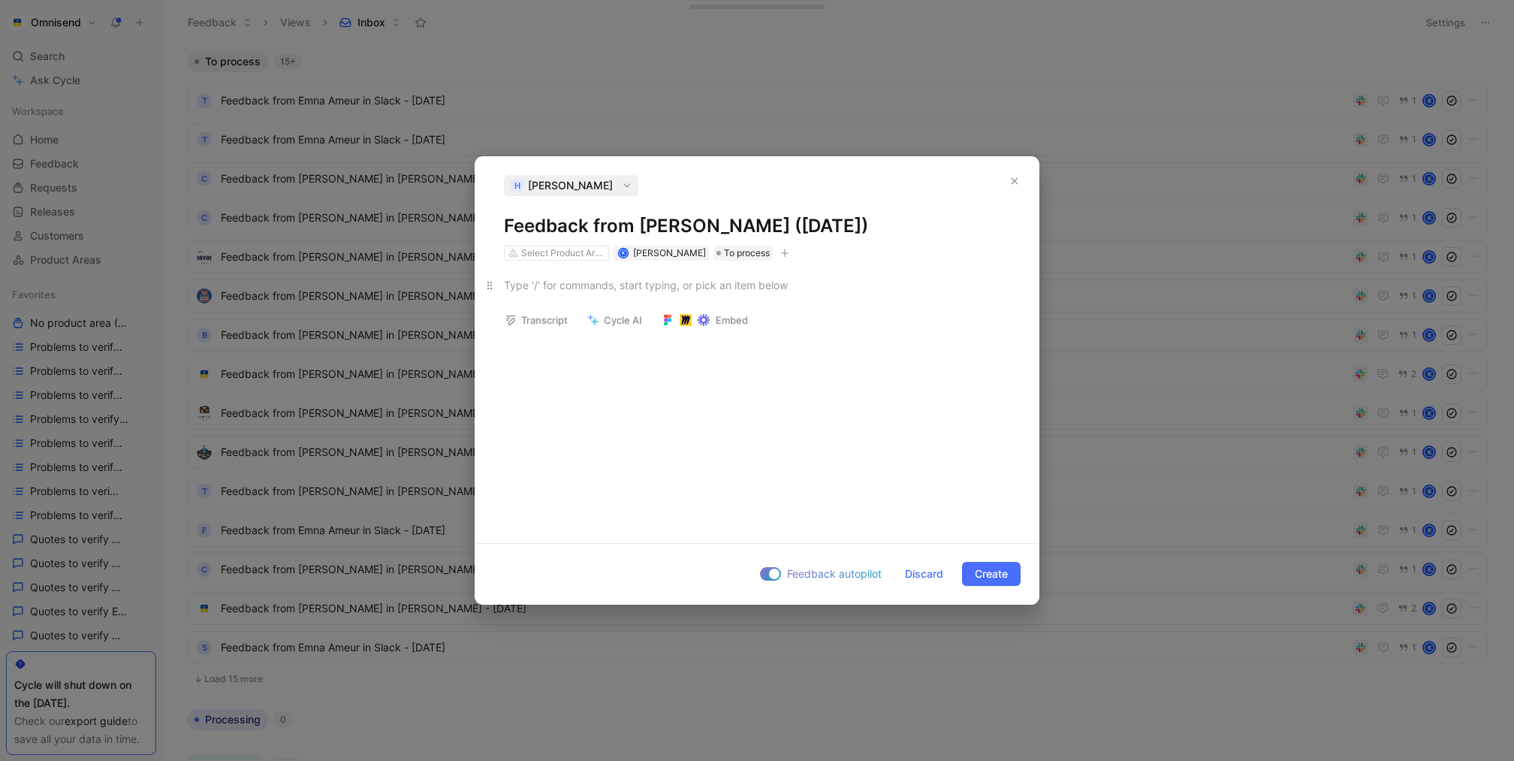
click at [595, 275] on p at bounding box center [756, 285] width 563 height 25
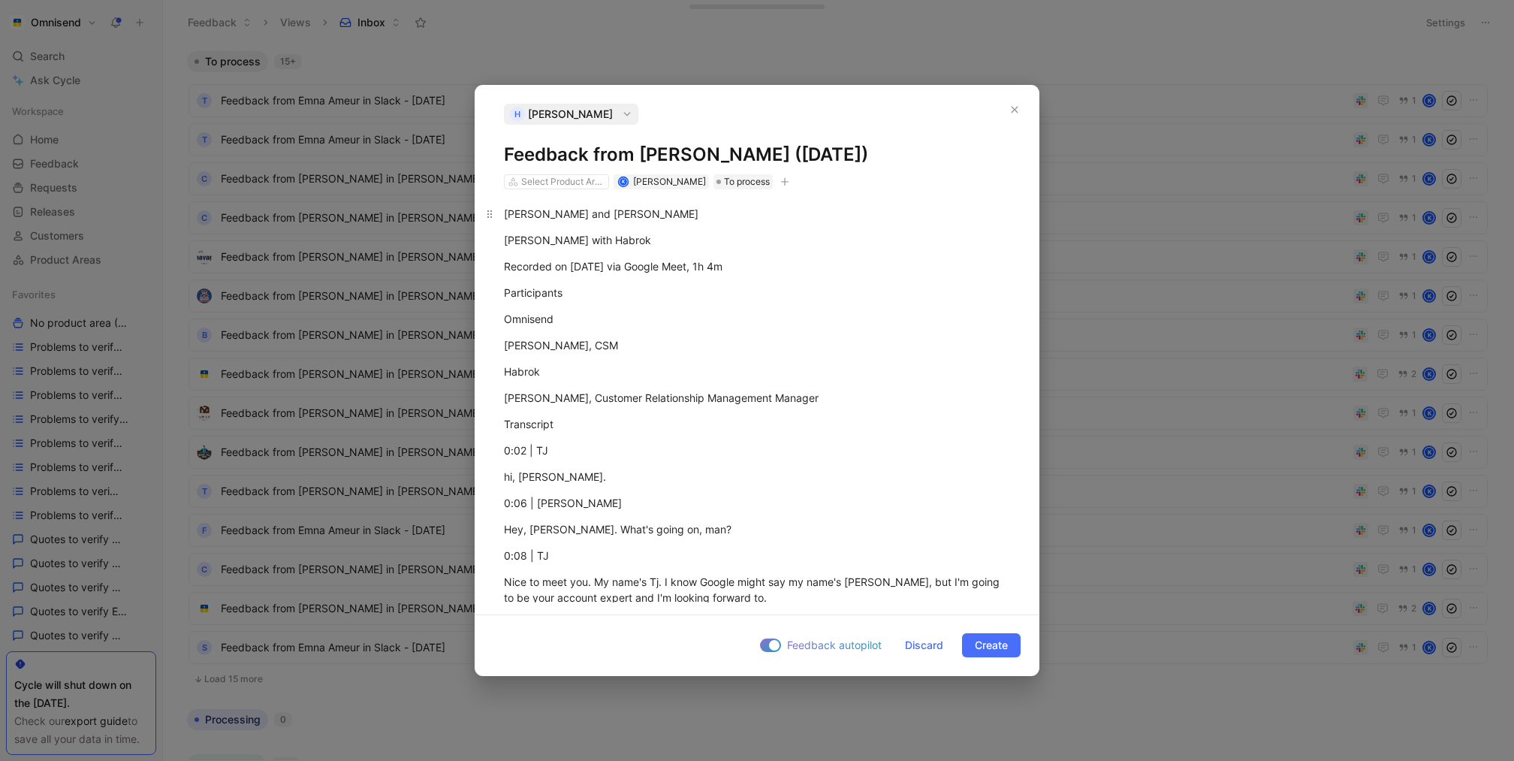
scroll to position [22915, 0]
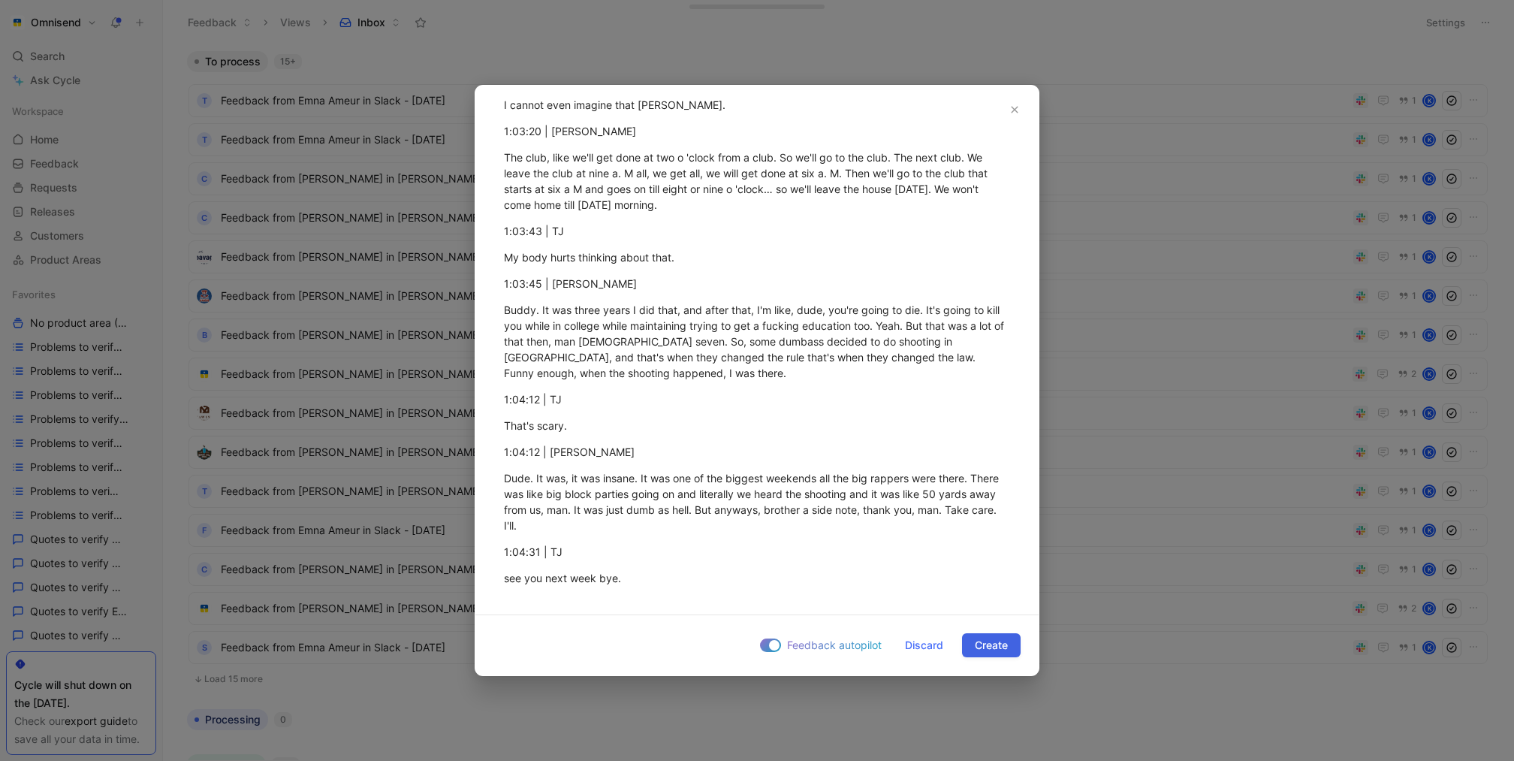
click at [989, 643] on span "Create" at bounding box center [991, 645] width 33 height 18
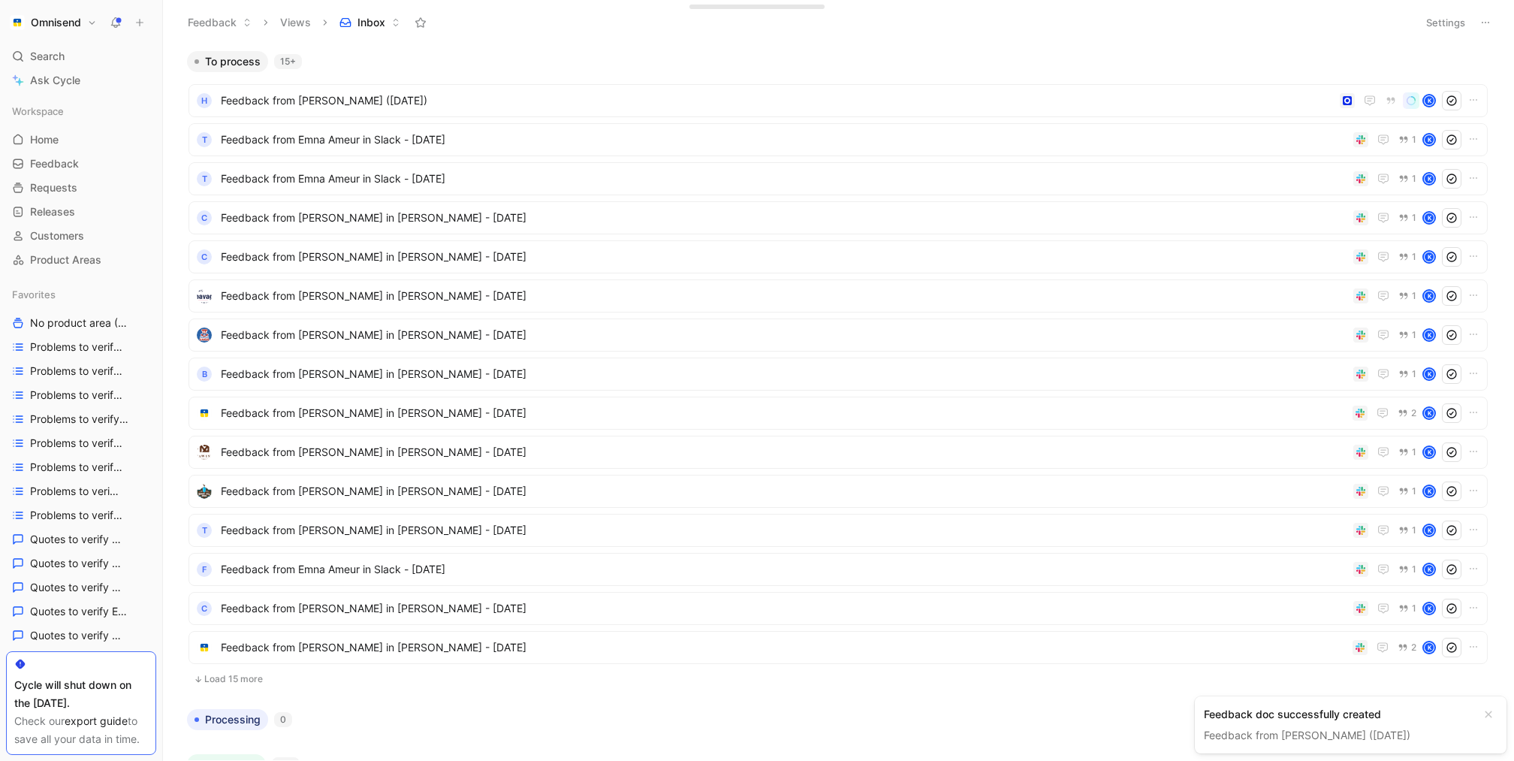
click at [1348, 730] on link "Feedback from [PERSON_NAME] ([DATE])" at bounding box center [1307, 735] width 207 height 13
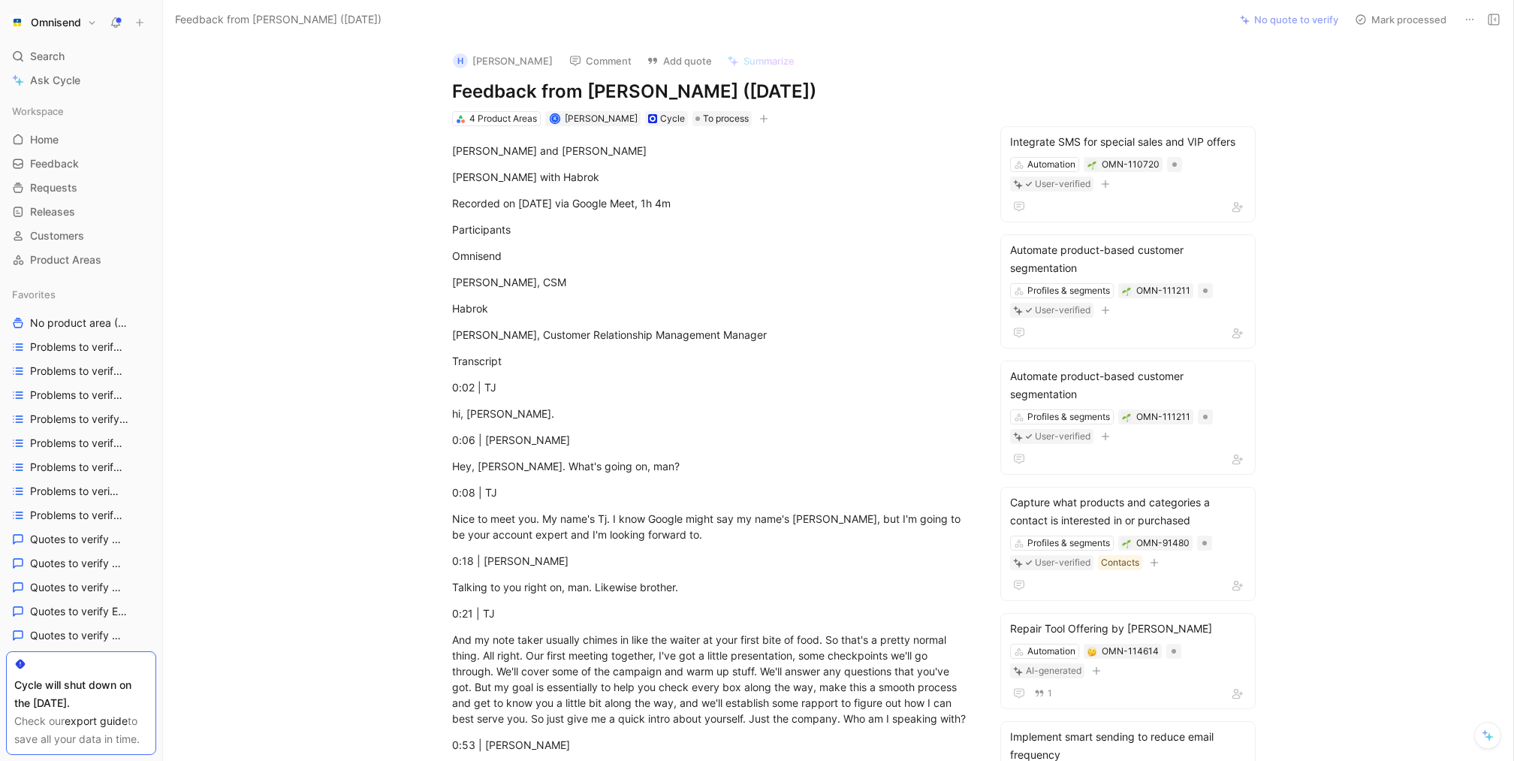
click at [1475, 19] on icon at bounding box center [1470, 20] width 12 height 12
click at [1419, 77] on div "Delete" at bounding box center [1405, 74] width 137 height 18
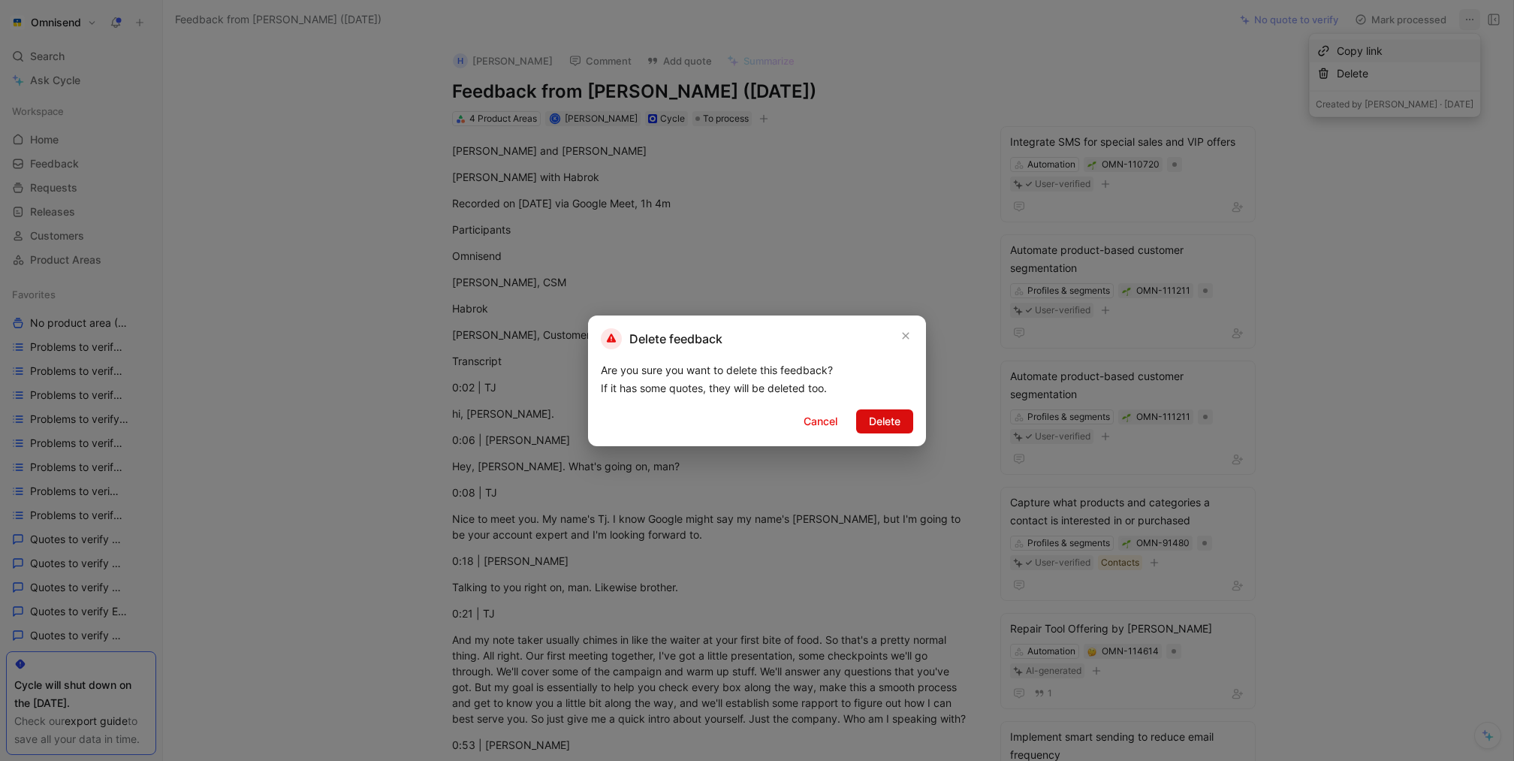
click at [898, 421] on span "Delete" at bounding box center [885, 421] width 32 height 18
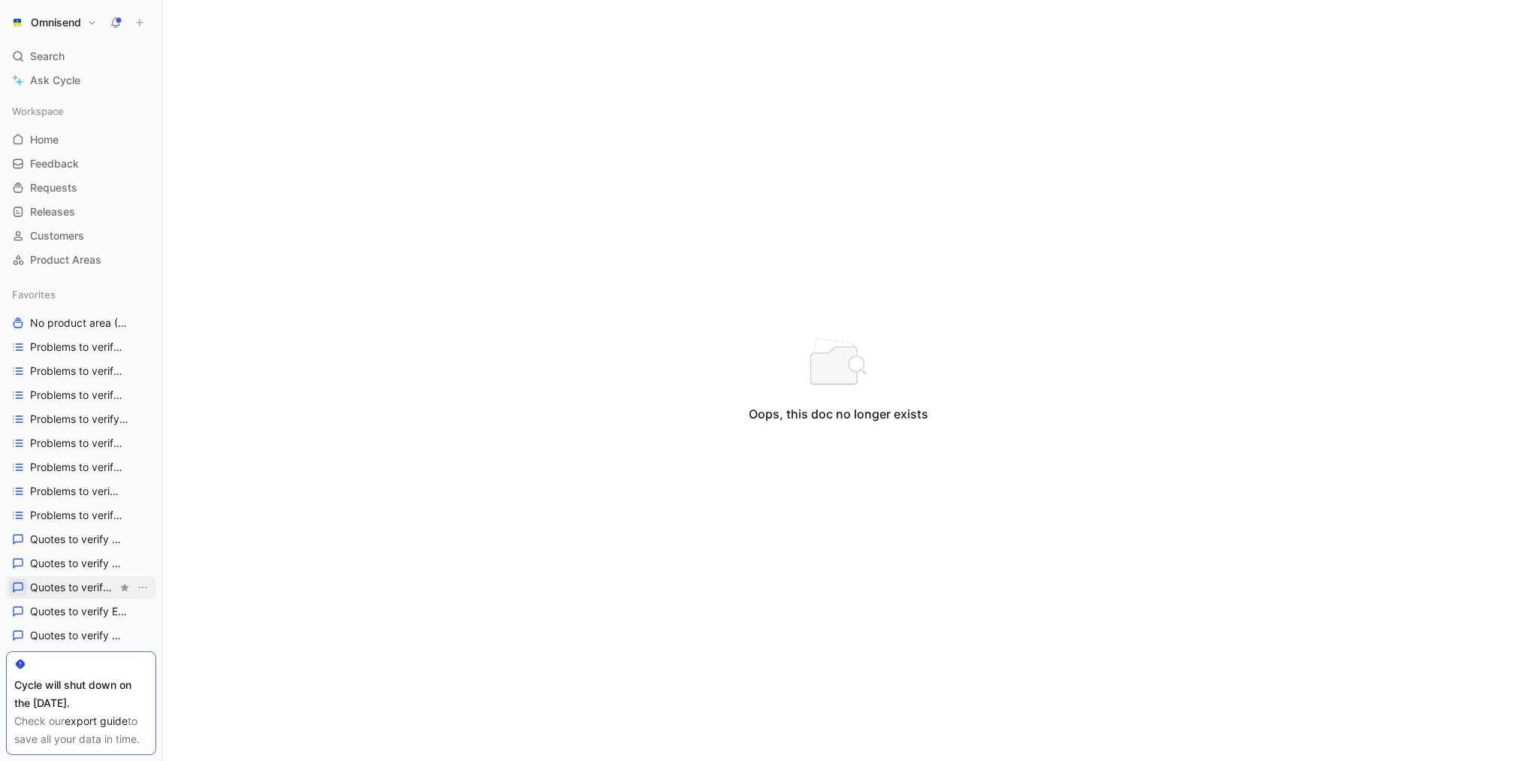
scroll to position [705, 0]
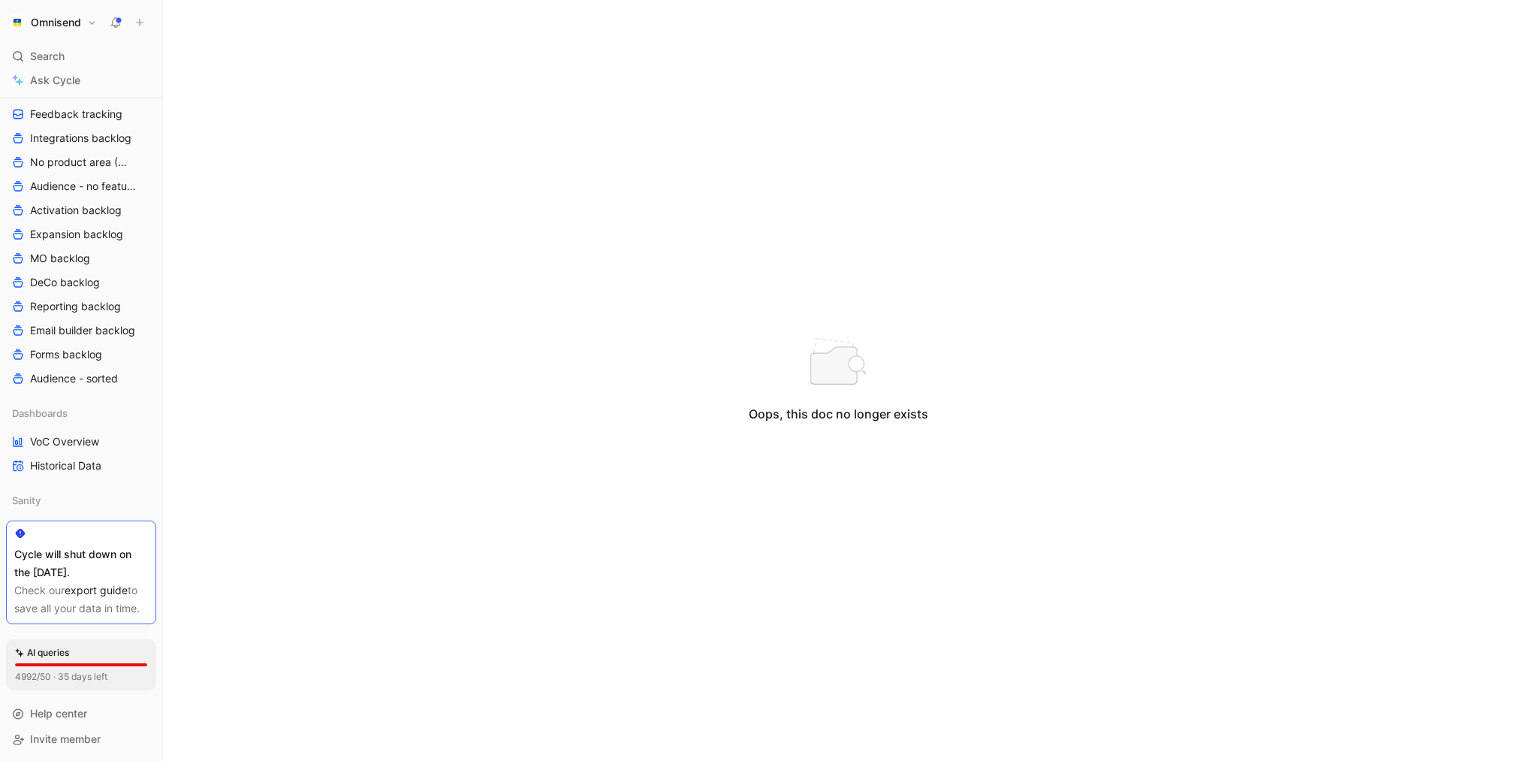
click at [87, 651] on header "AI queries" at bounding box center [81, 652] width 132 height 15
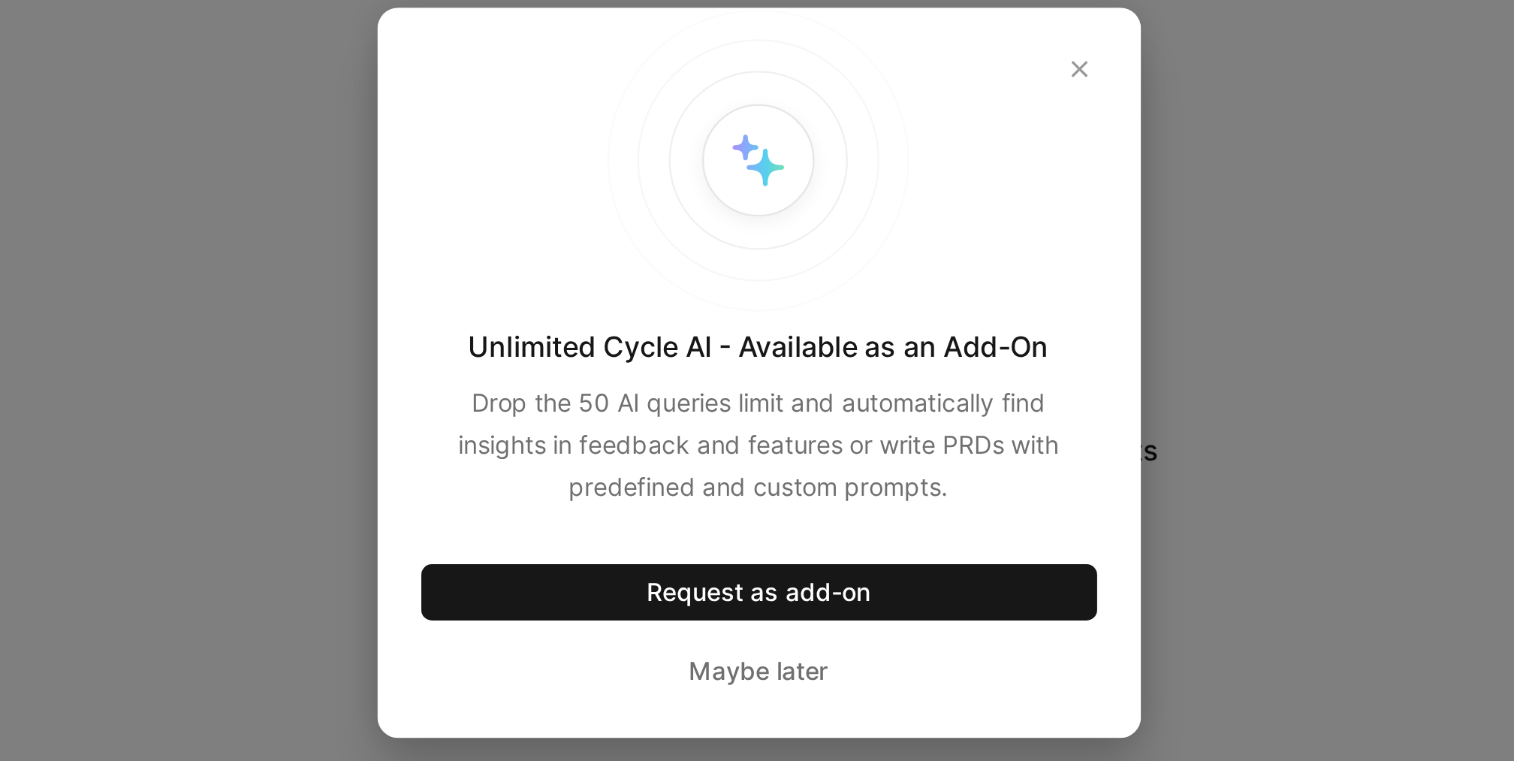
click at [512, 405] on div at bounding box center [757, 380] width 1514 height 761
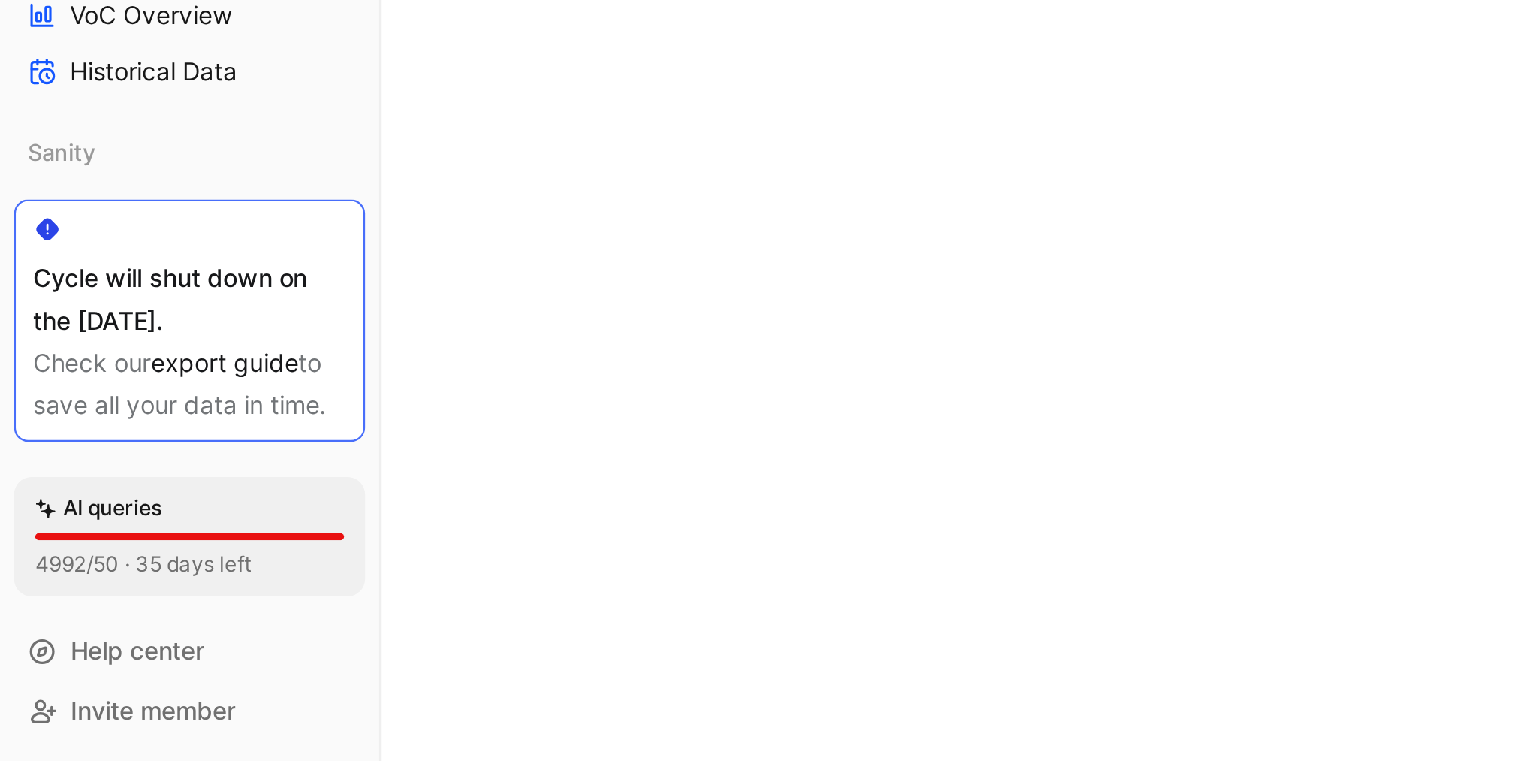
click at [140, 670] on section "4992/50 · 35 days left" at bounding box center [81, 676] width 132 height 15
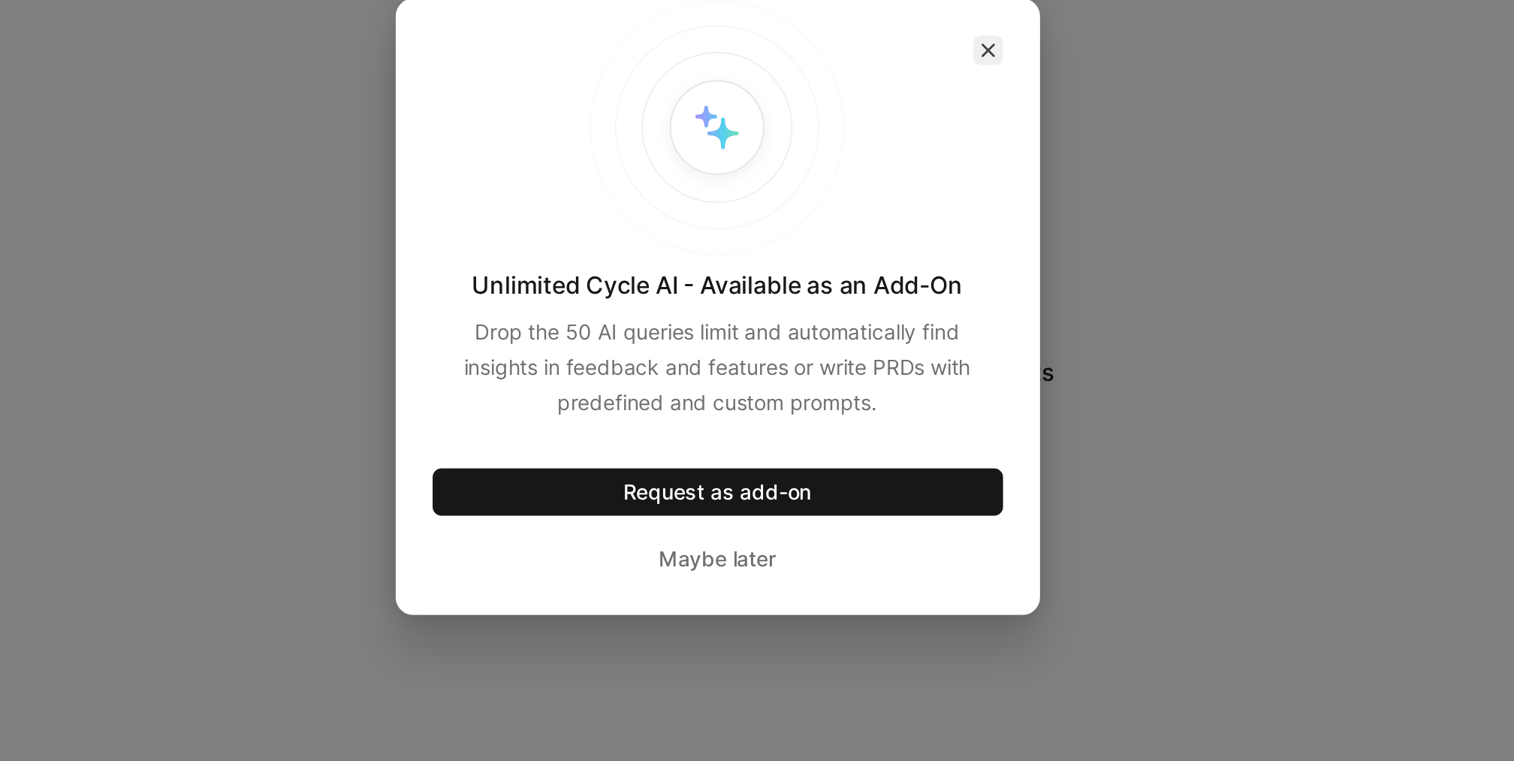
click at [898, 254] on icon "button" at bounding box center [894, 250] width 9 height 9
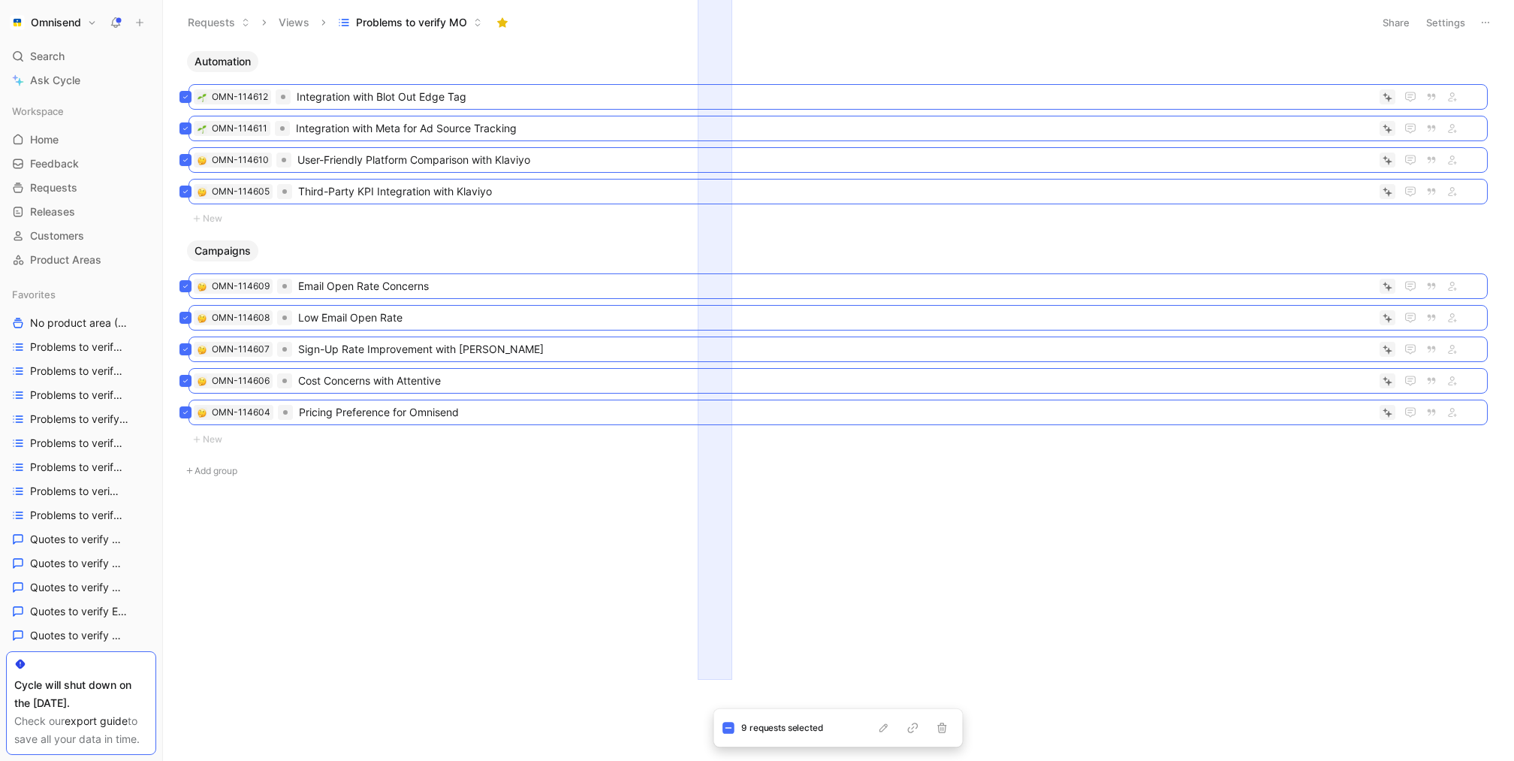
drag, startPoint x: 732, startPoint y: 680, endPoint x: 699, endPoint y: -70, distance: 750.4
click at [699, 0] on html "Omnisend Search ⌘ K Ask Cycle Workspace Home G then H Feedback G then F Request…" at bounding box center [757, 380] width 1514 height 761
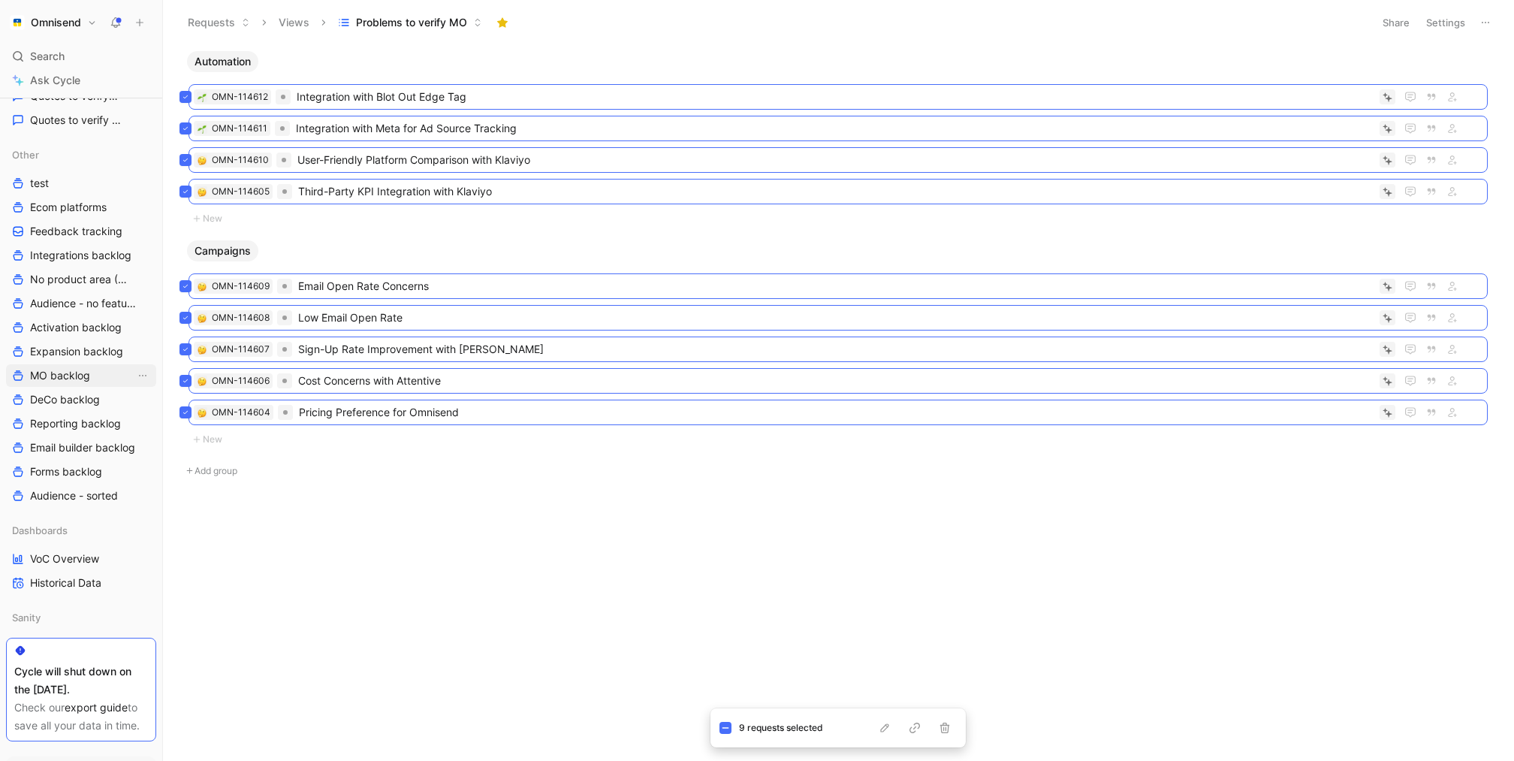
scroll to position [583, 0]
click at [79, 189] on link "test" at bounding box center [81, 188] width 150 height 23
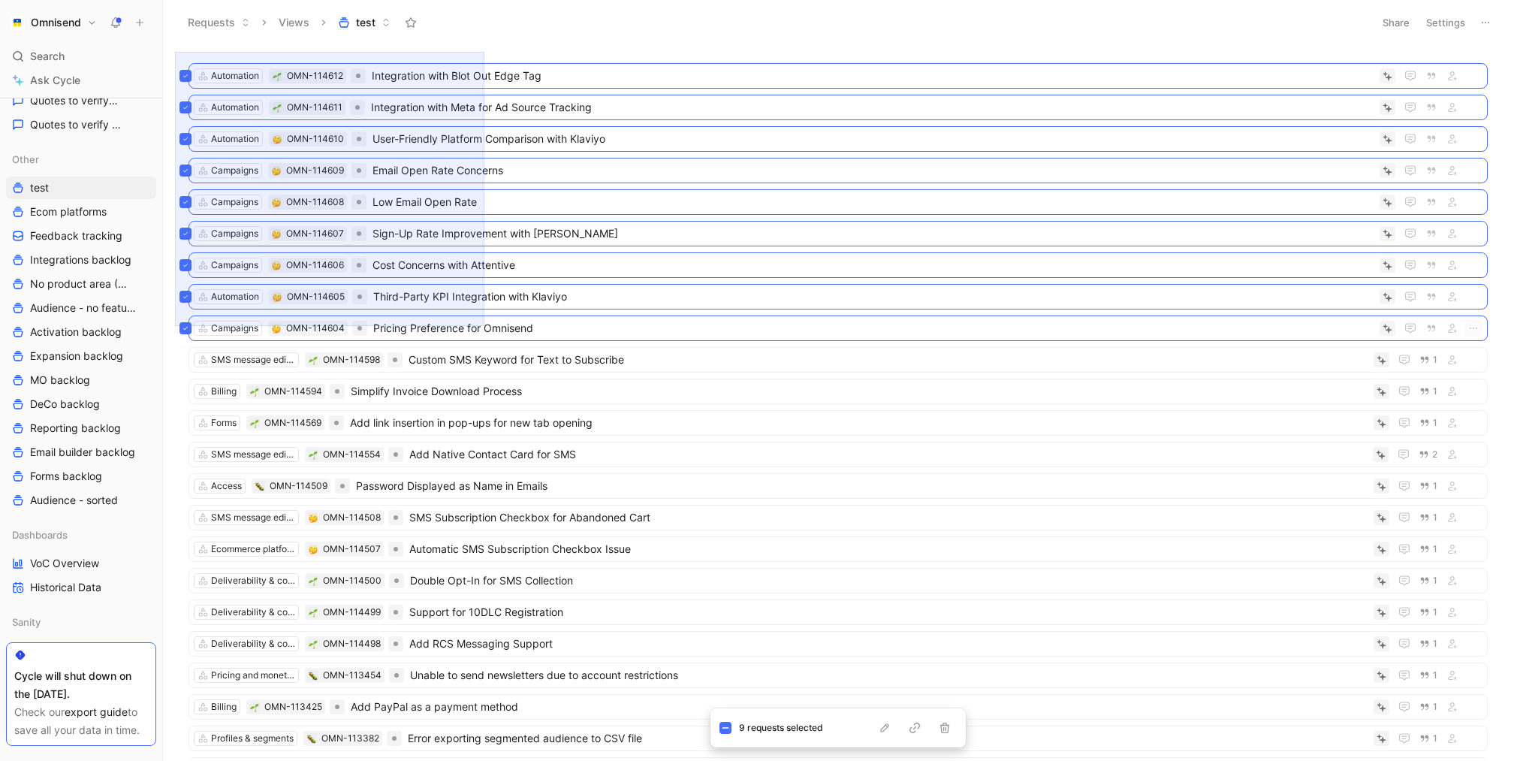
drag, startPoint x: 175, startPoint y: 52, endPoint x: 485, endPoint y: 323, distance: 411.5
click at [485, 323] on div "Automation OMN-114612 Integration with Blot Out Edge Tag Automation OMN-114611 …" at bounding box center [836, 405] width 1331 height 710
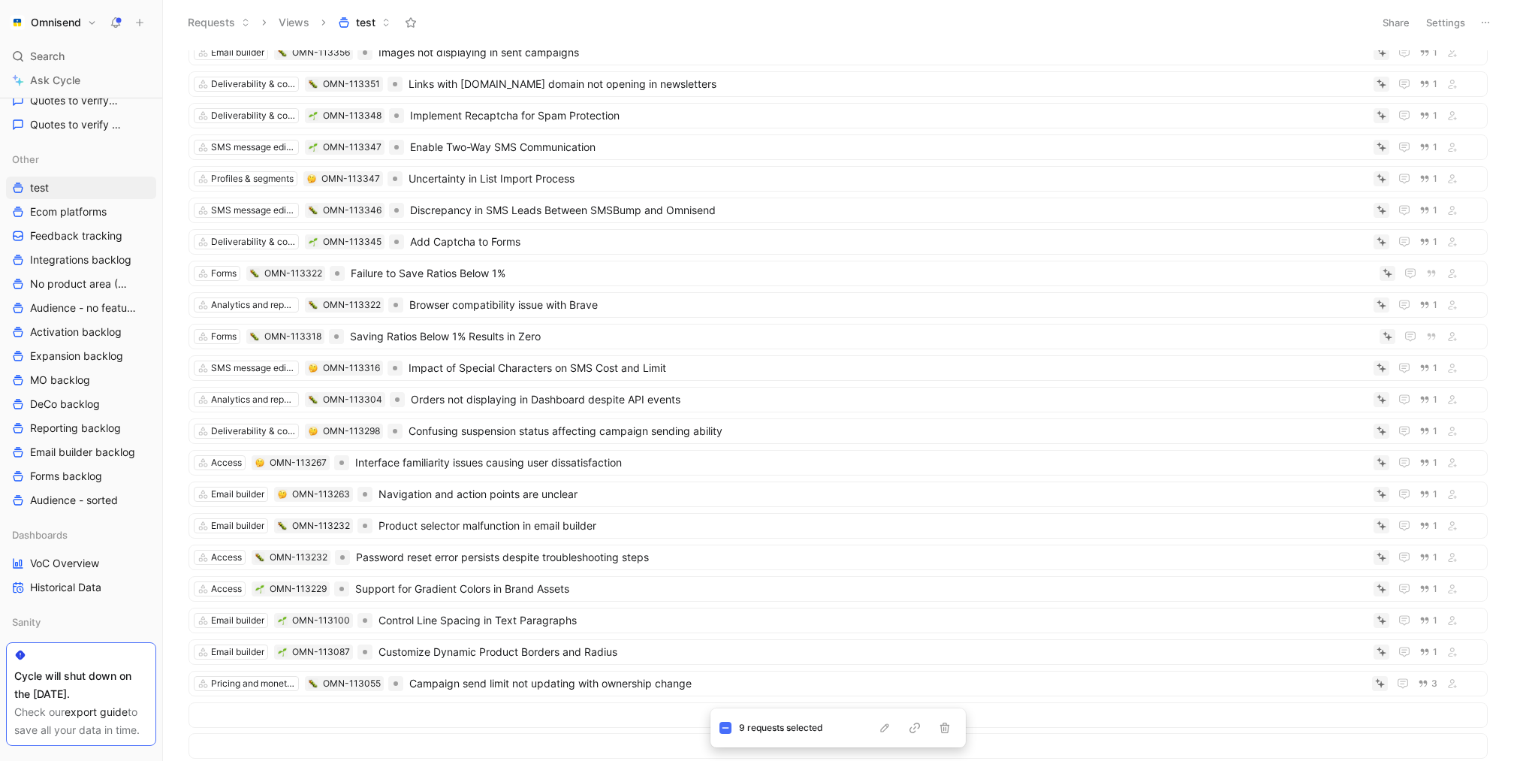
scroll to position [150, 0]
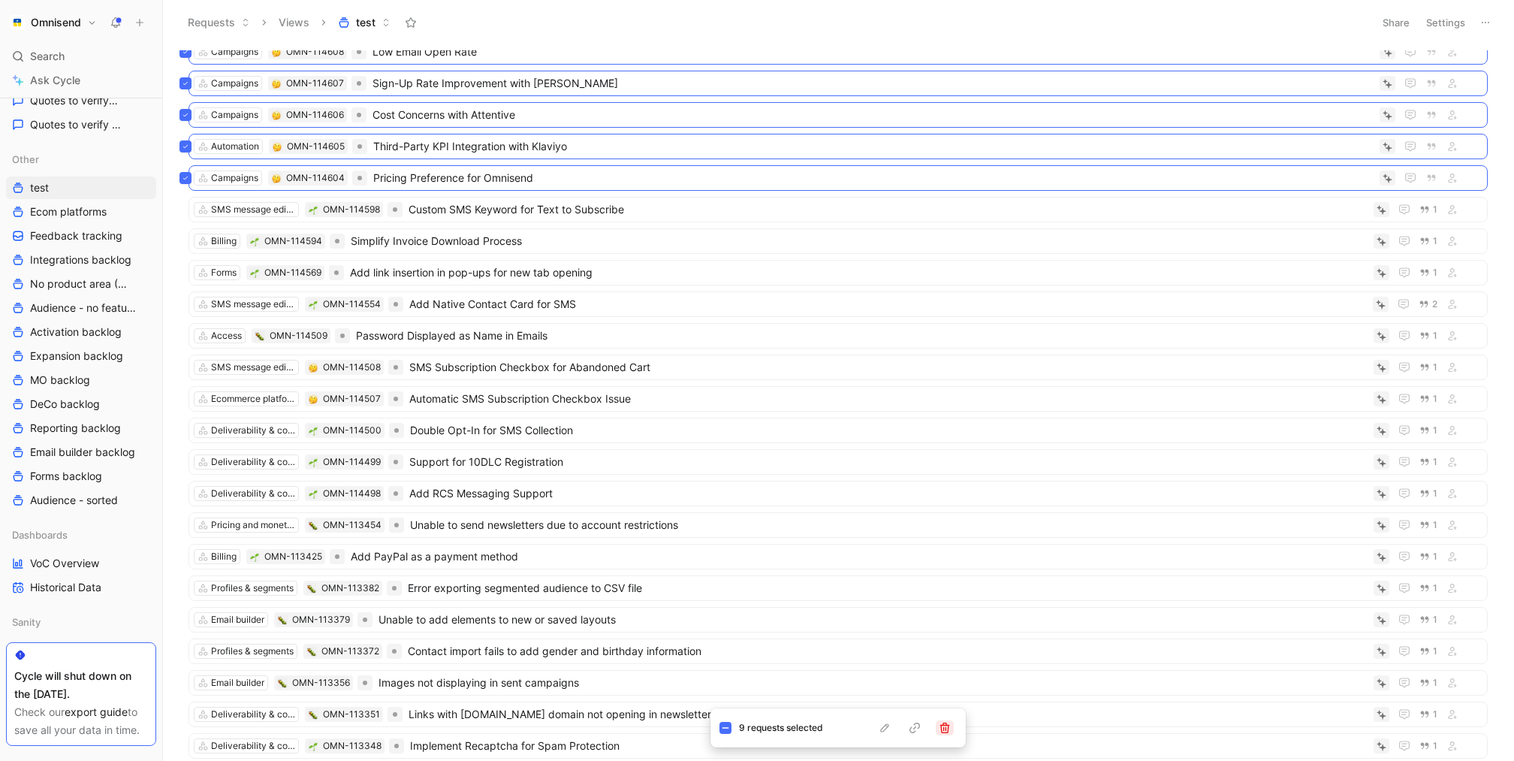
click at [941, 729] on icon "button" at bounding box center [945, 728] width 10 height 11
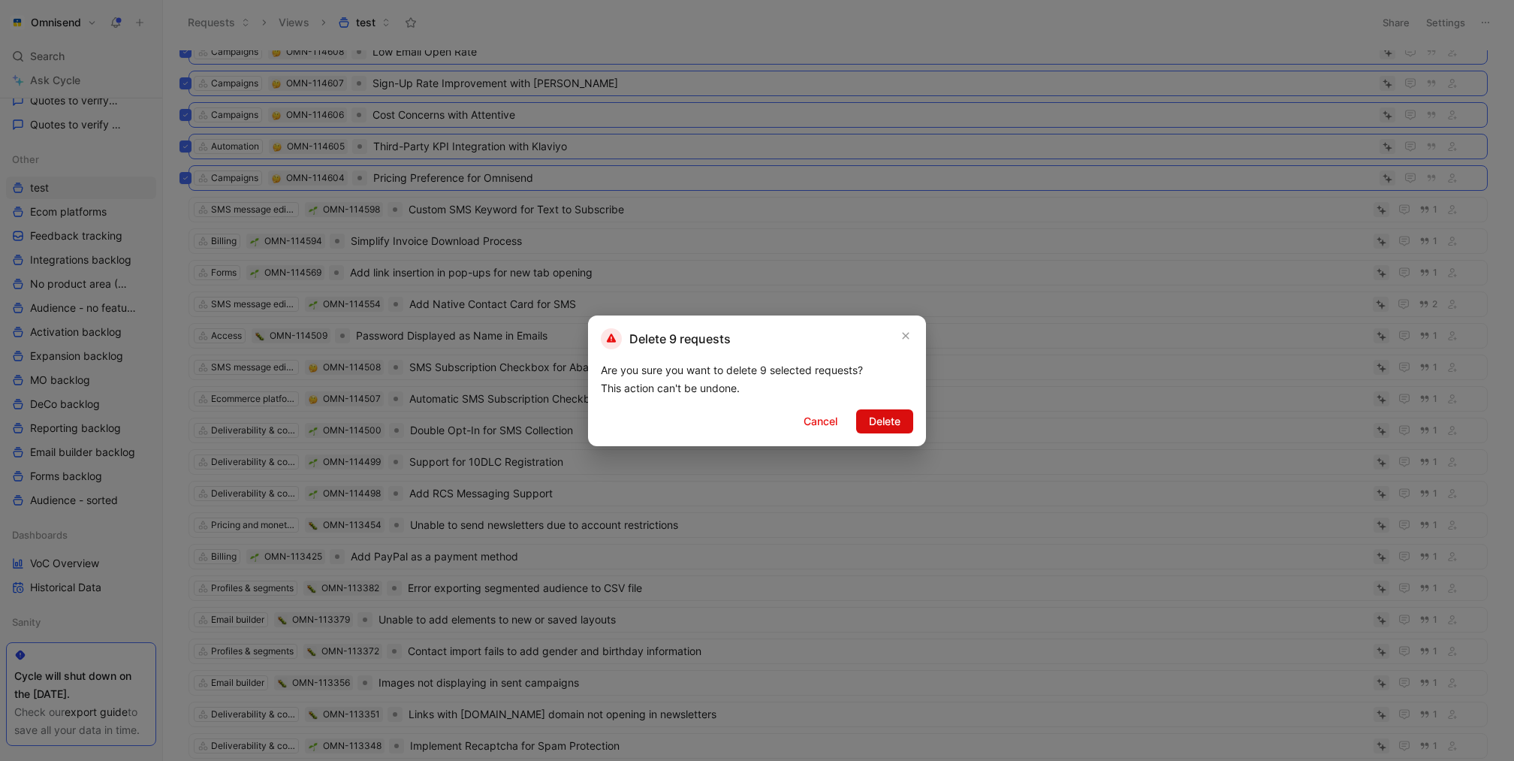
click at [890, 427] on span "Delete" at bounding box center [885, 421] width 32 height 18
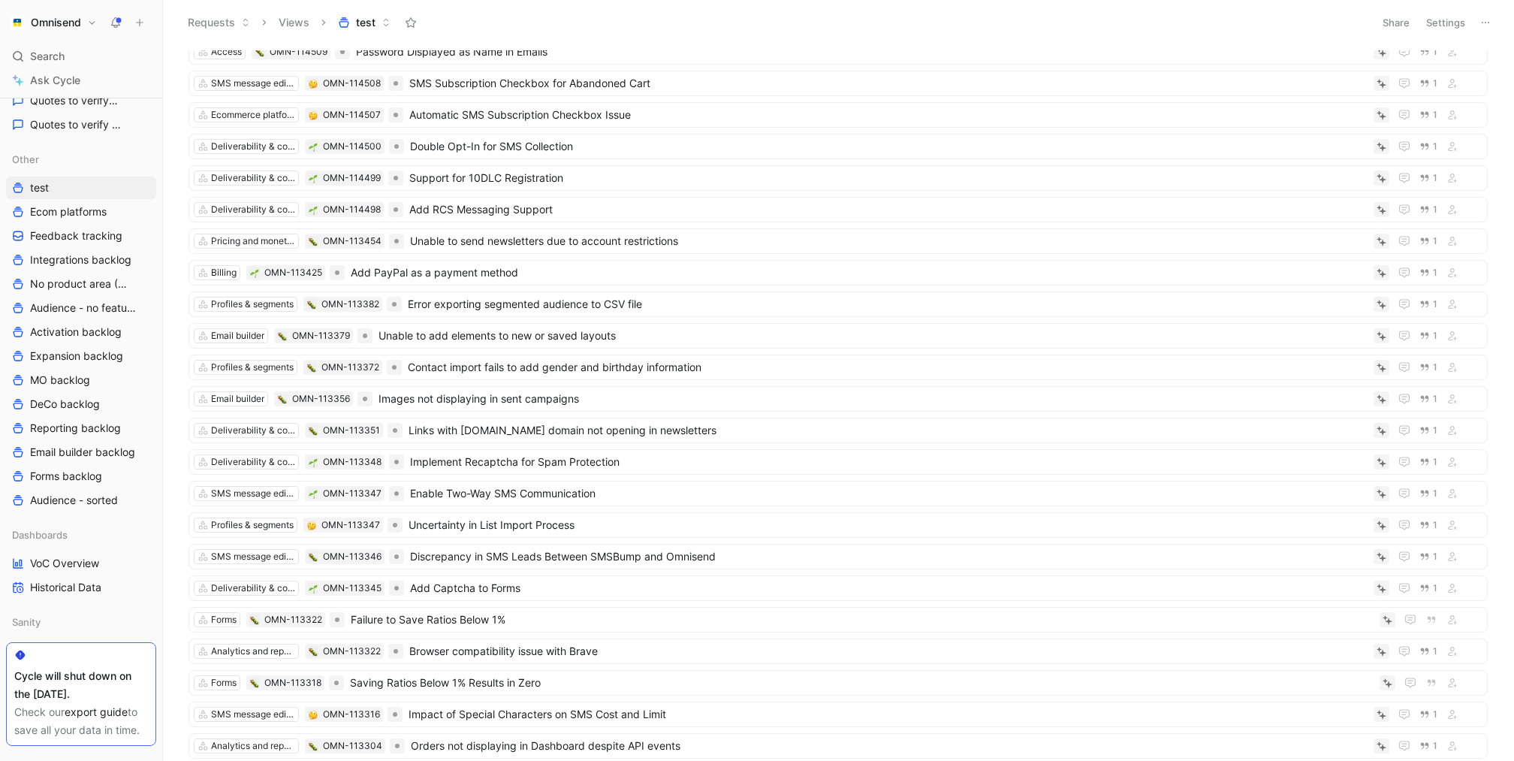
scroll to position [0, 0]
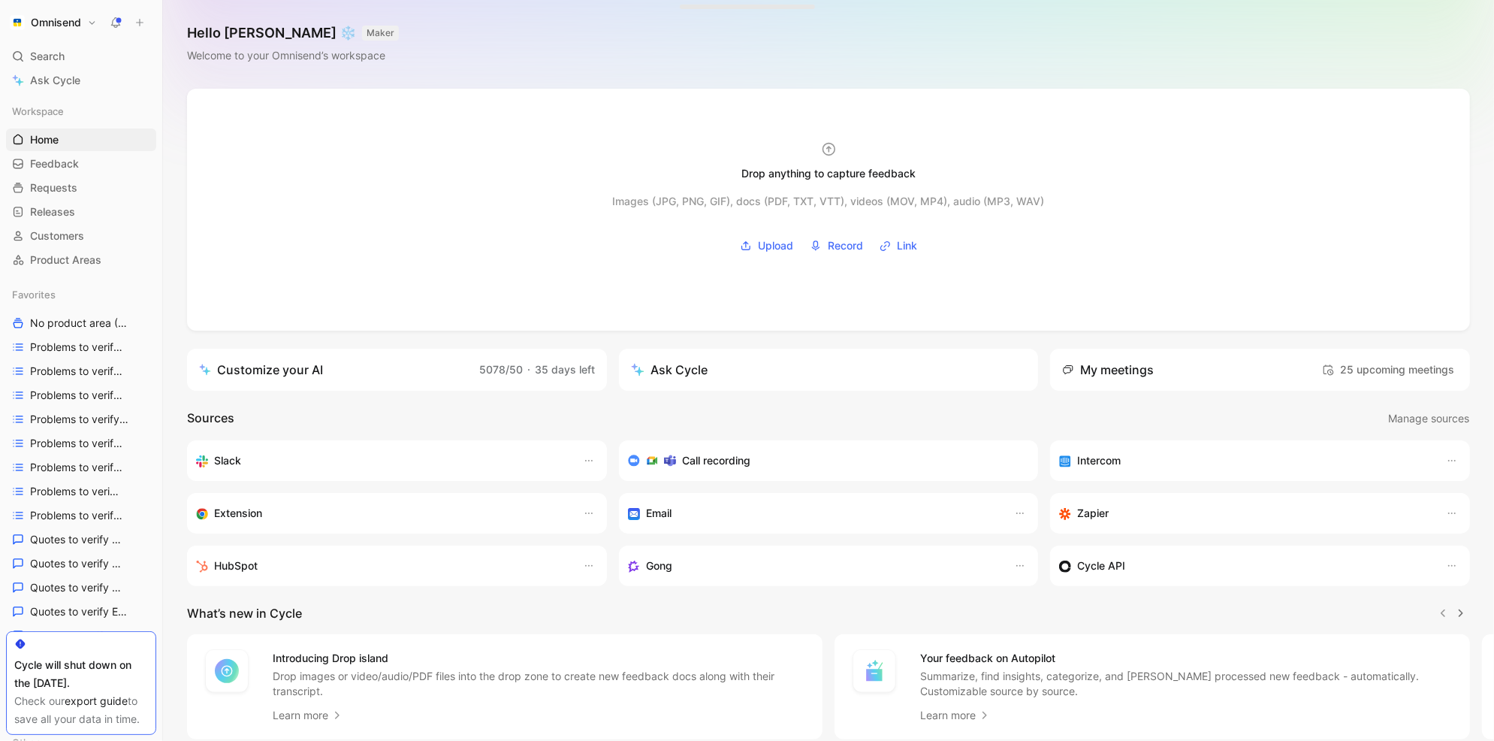
click at [71, 35] on div "Omnisend Search ⌘ K Ask Cycle Workspace Home G then H Feedback G then F Request…" at bounding box center [81, 370] width 162 height 741
click at [94, 32] on button "Omnisend" at bounding box center [53, 22] width 95 height 21
click at [89, 157] on div "Workspace settings G then S" at bounding box center [102, 155] width 185 height 24
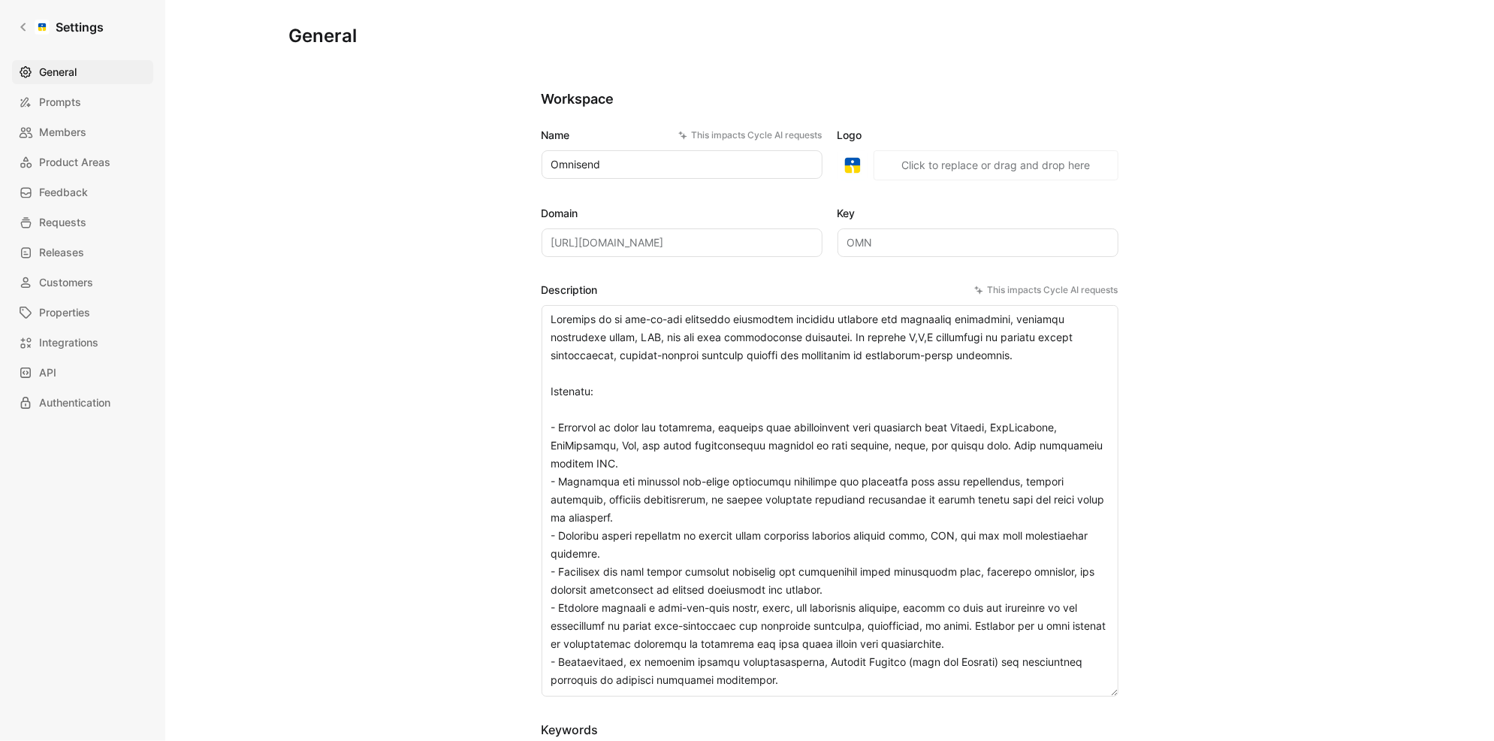
click at [73, 145] on div "General Prompts Members Product Areas Feedback Requests Releases Customers Prop…" at bounding box center [88, 237] width 152 height 355
click at [73, 108] on span "Prompts" at bounding box center [60, 102] width 42 height 18
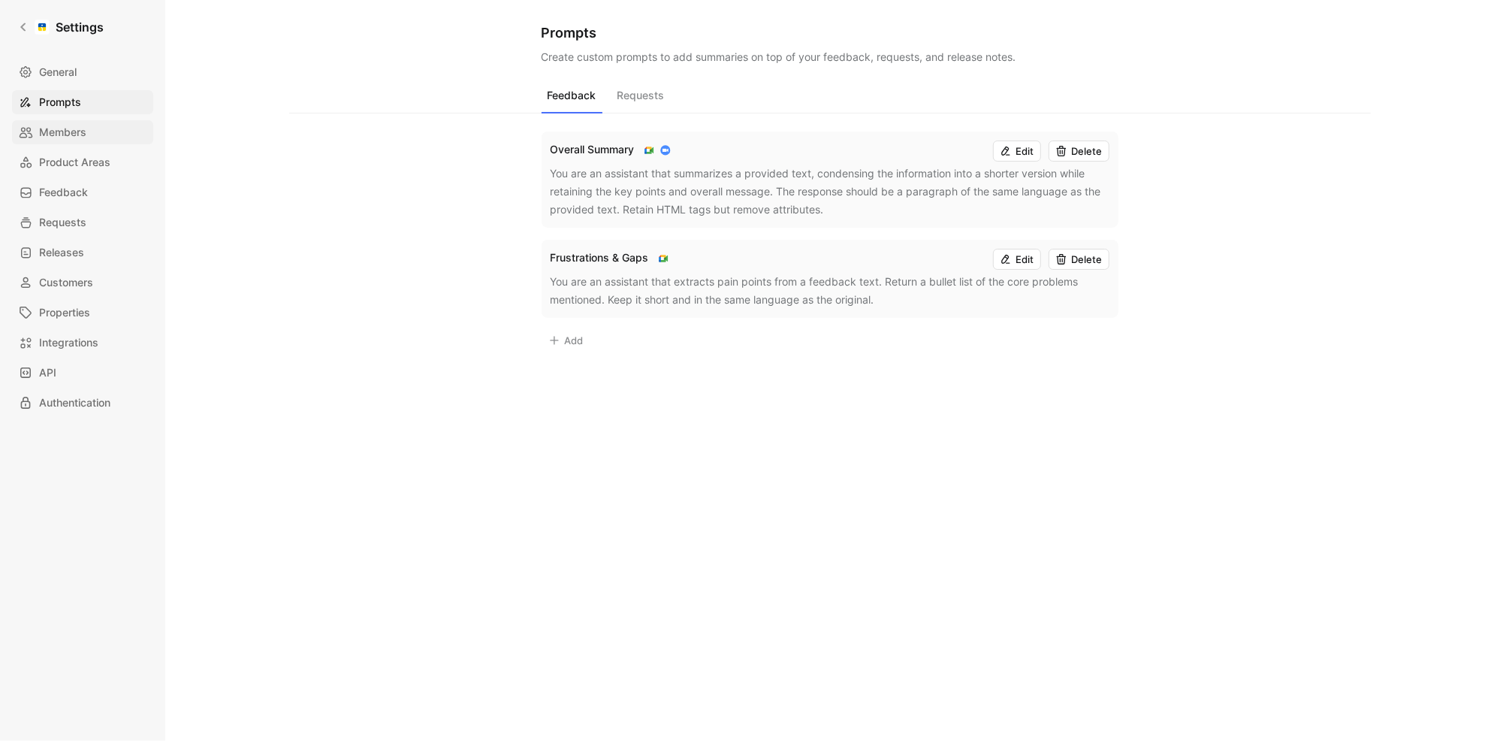
click at [86, 136] on span "Members" at bounding box center [62, 132] width 47 height 18
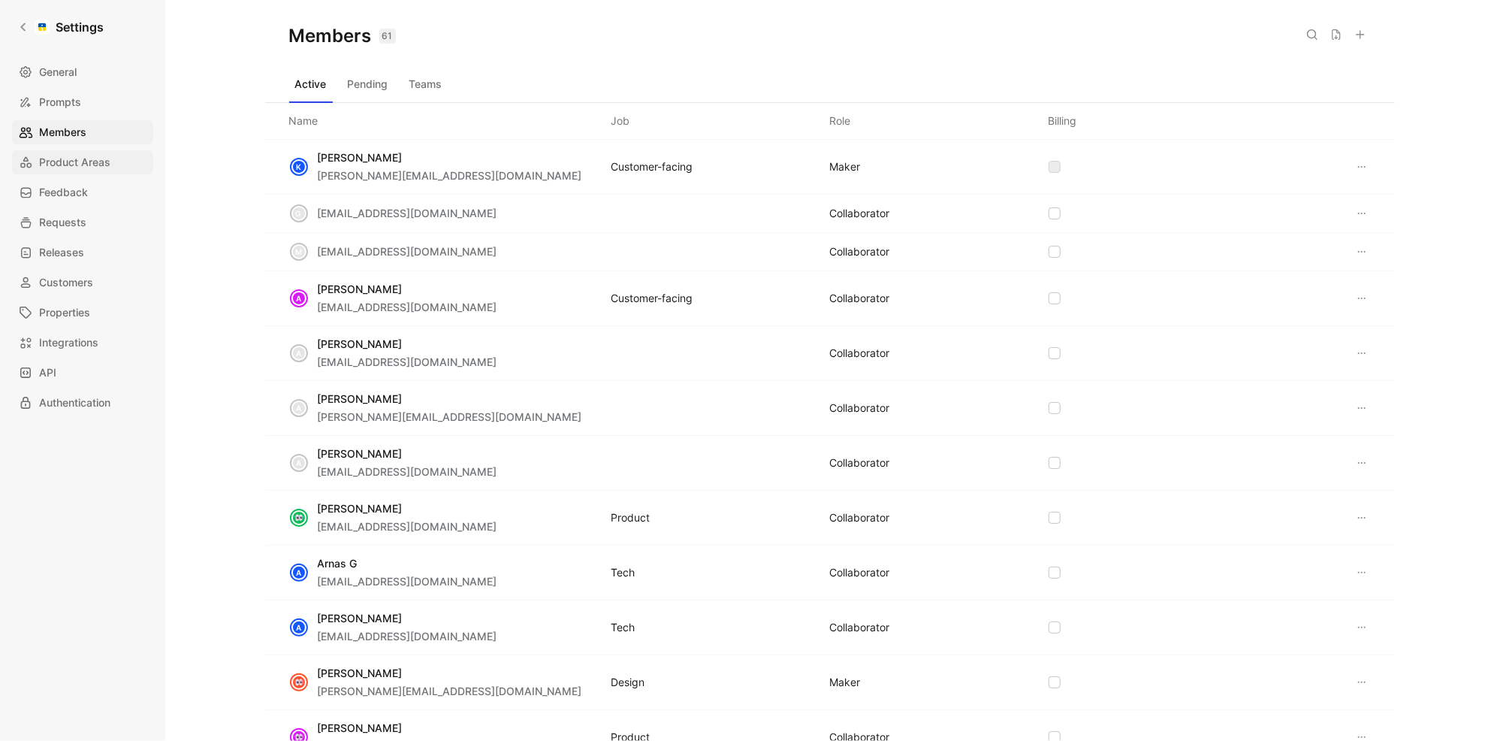
click at [87, 155] on span "Product Areas" at bounding box center [74, 162] width 71 height 18
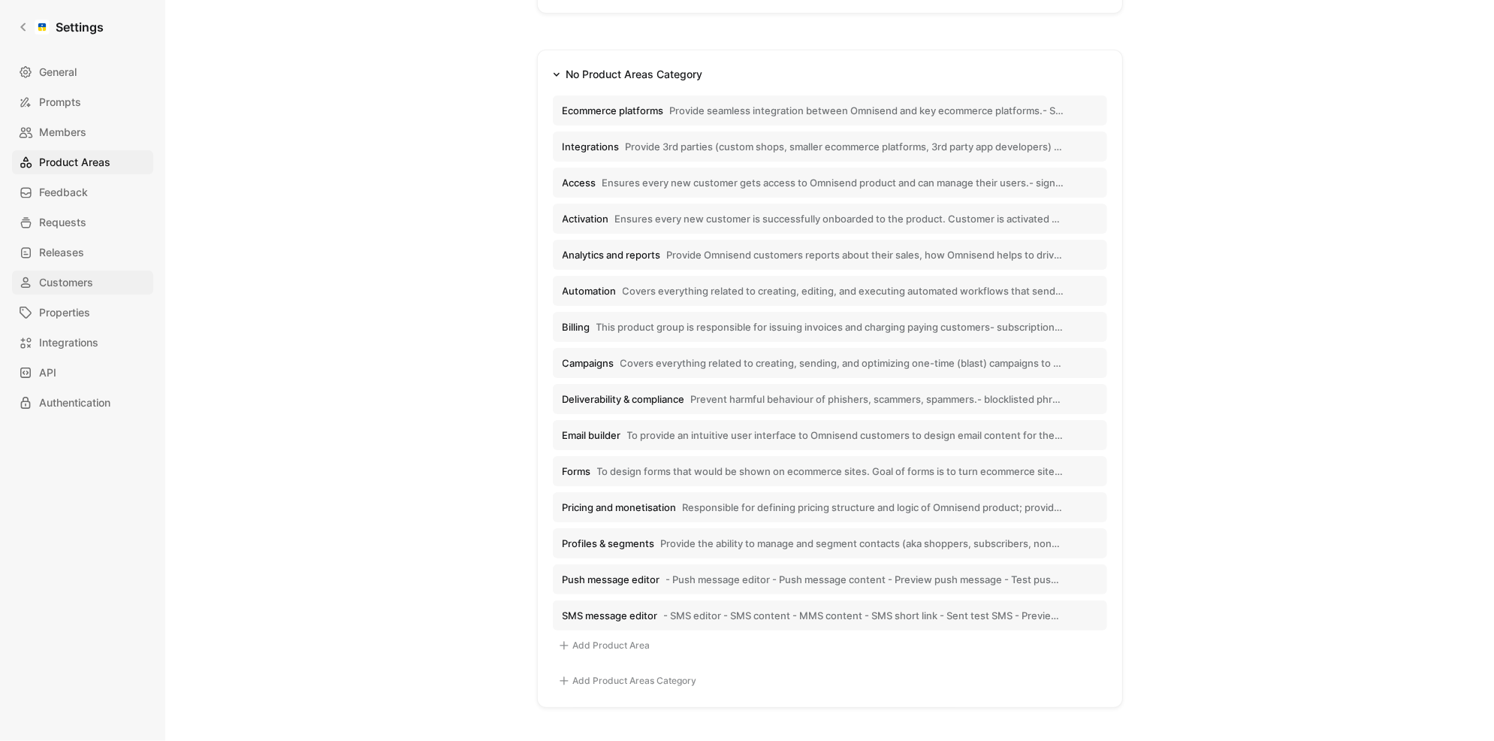
scroll to position [201, 0]
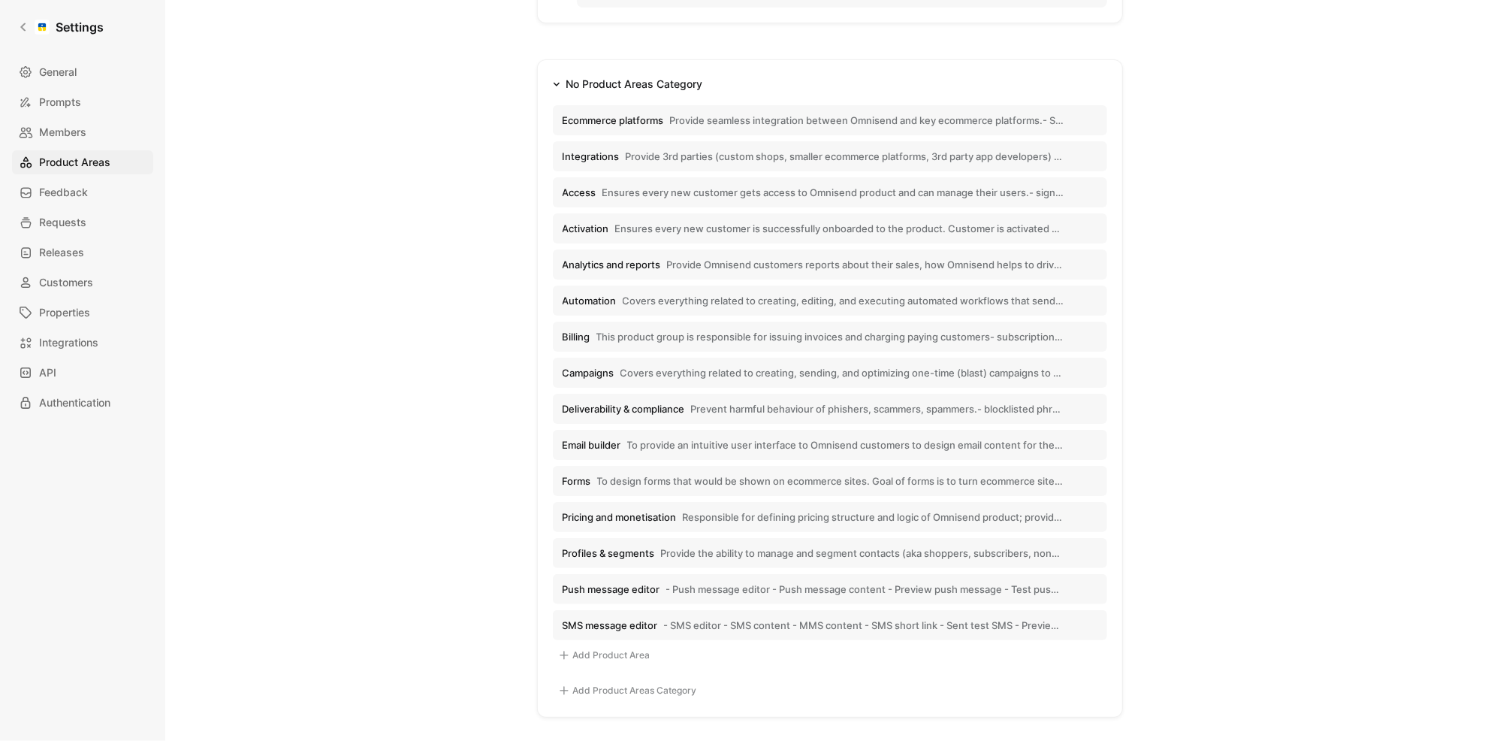
click at [688, 122] on span "Provide seamless integration between Omnisend and key ecommerce platforms.- Sho…" at bounding box center [867, 120] width 394 height 14
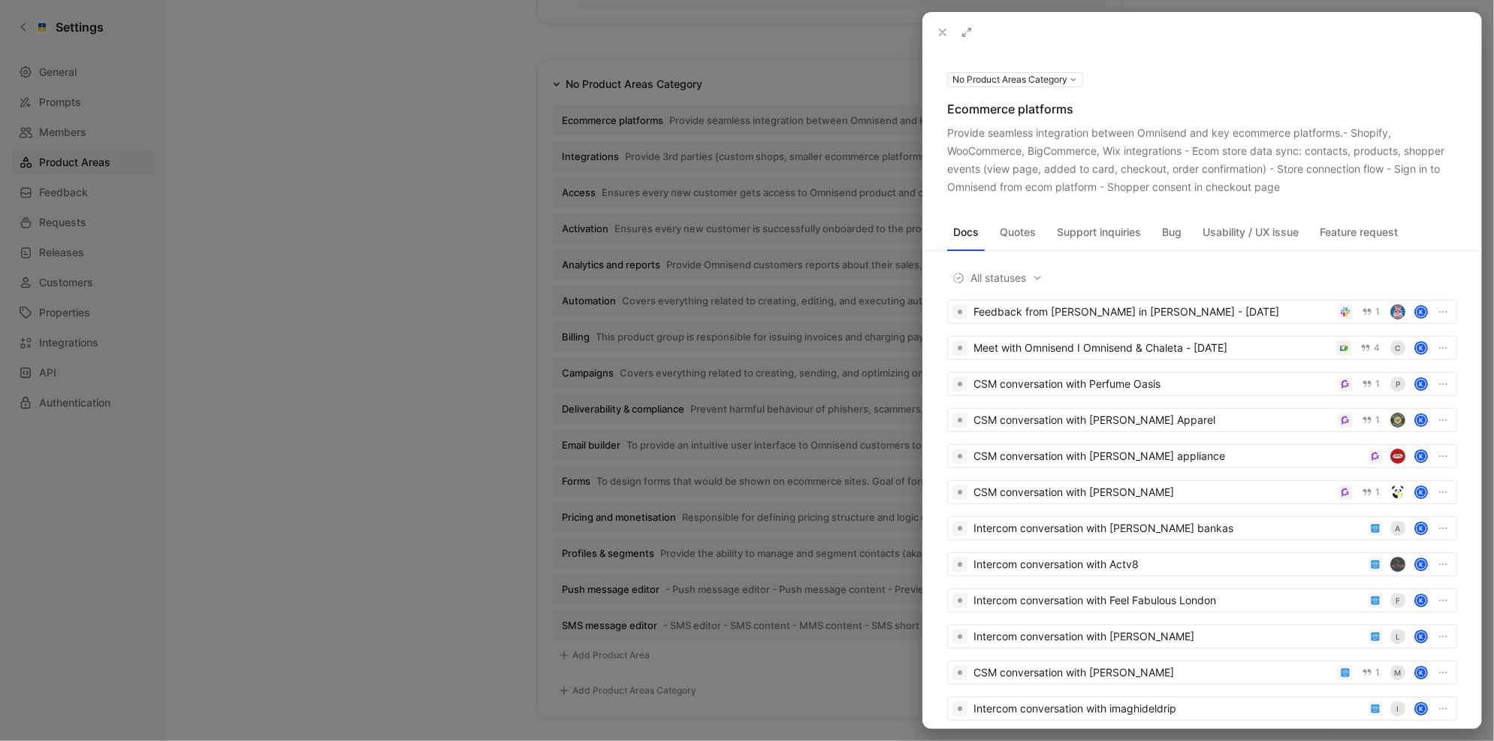
click at [0, 0] on use at bounding box center [0, 0] width 0 height 0
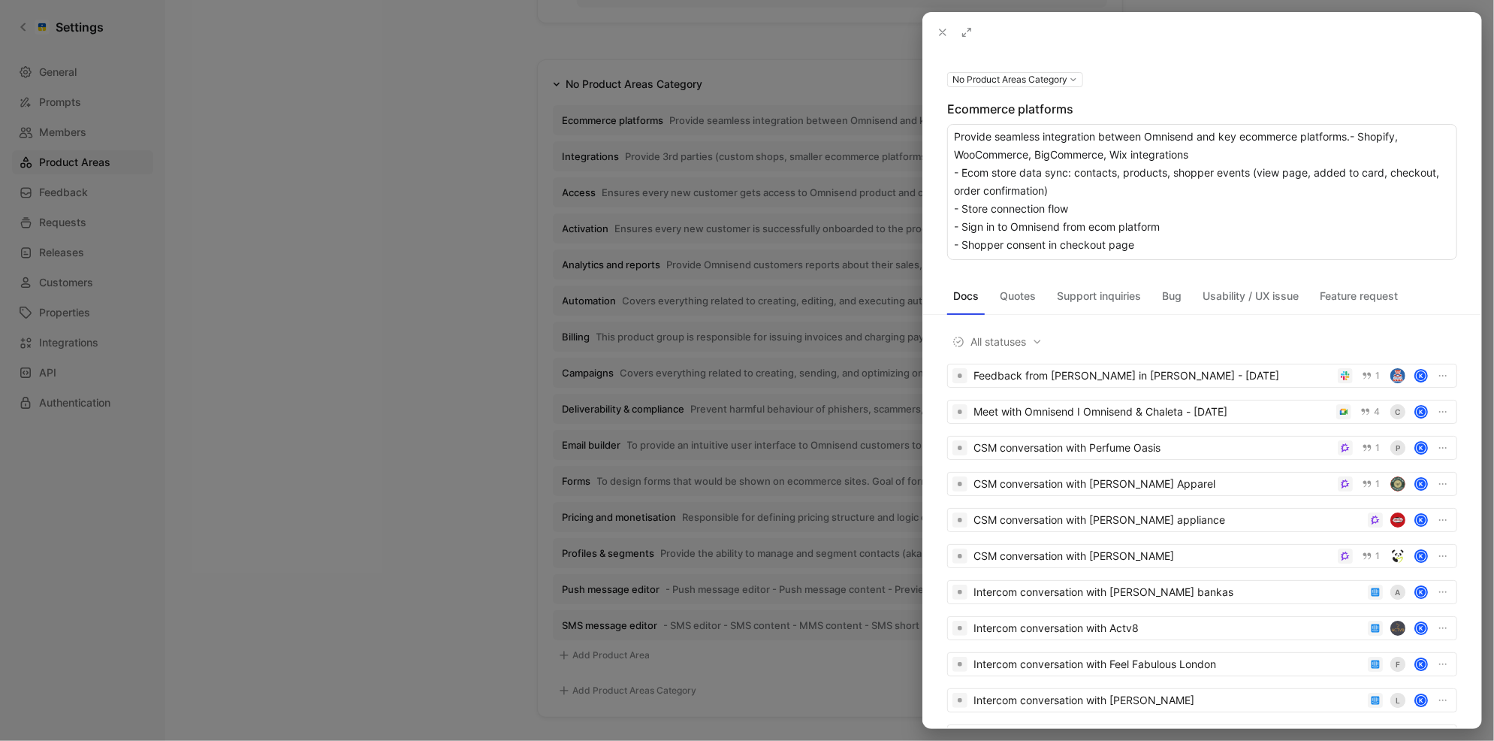
drag, startPoint x: 1223, startPoint y: 249, endPoint x: 950, endPoint y: 140, distance: 293.6
click at [950, 140] on textarea "Provide seamless integration between Omnisend and key ecommerce platforms.- Sho…" at bounding box center [1202, 192] width 510 height 136
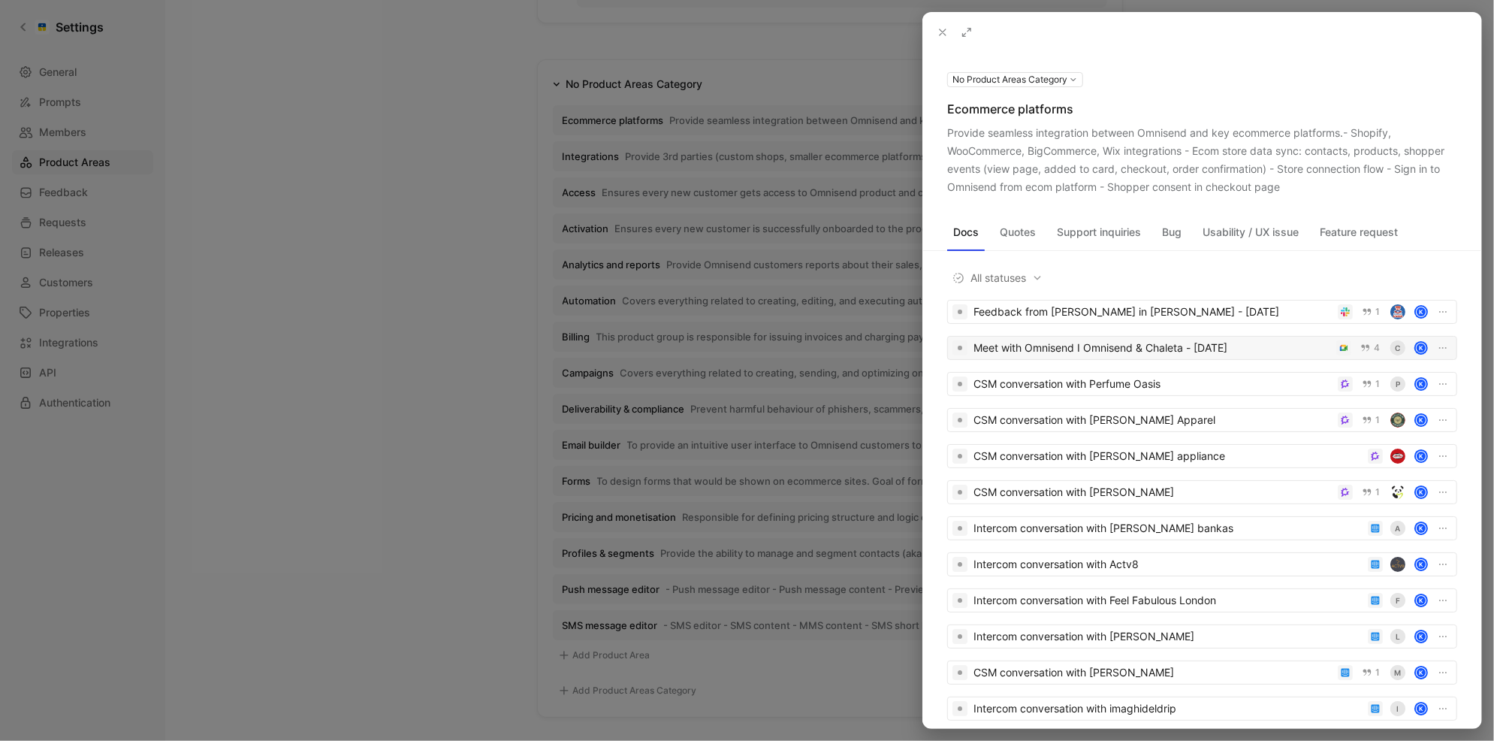
click at [1173, 340] on div "Meet with Omnisend I Omnisend & Chaleta - 9/2/2025" at bounding box center [1152, 348] width 357 height 18
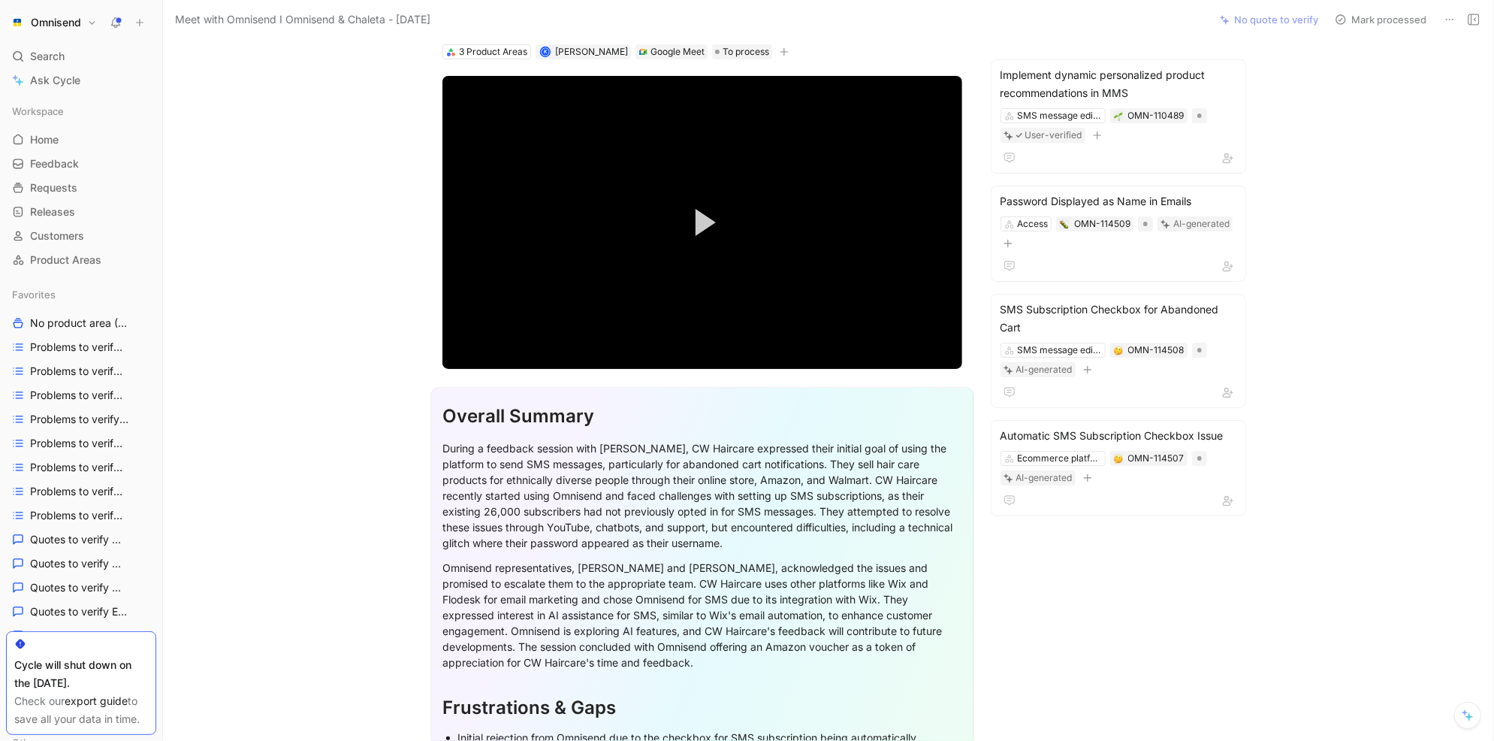
scroll to position [70, 0]
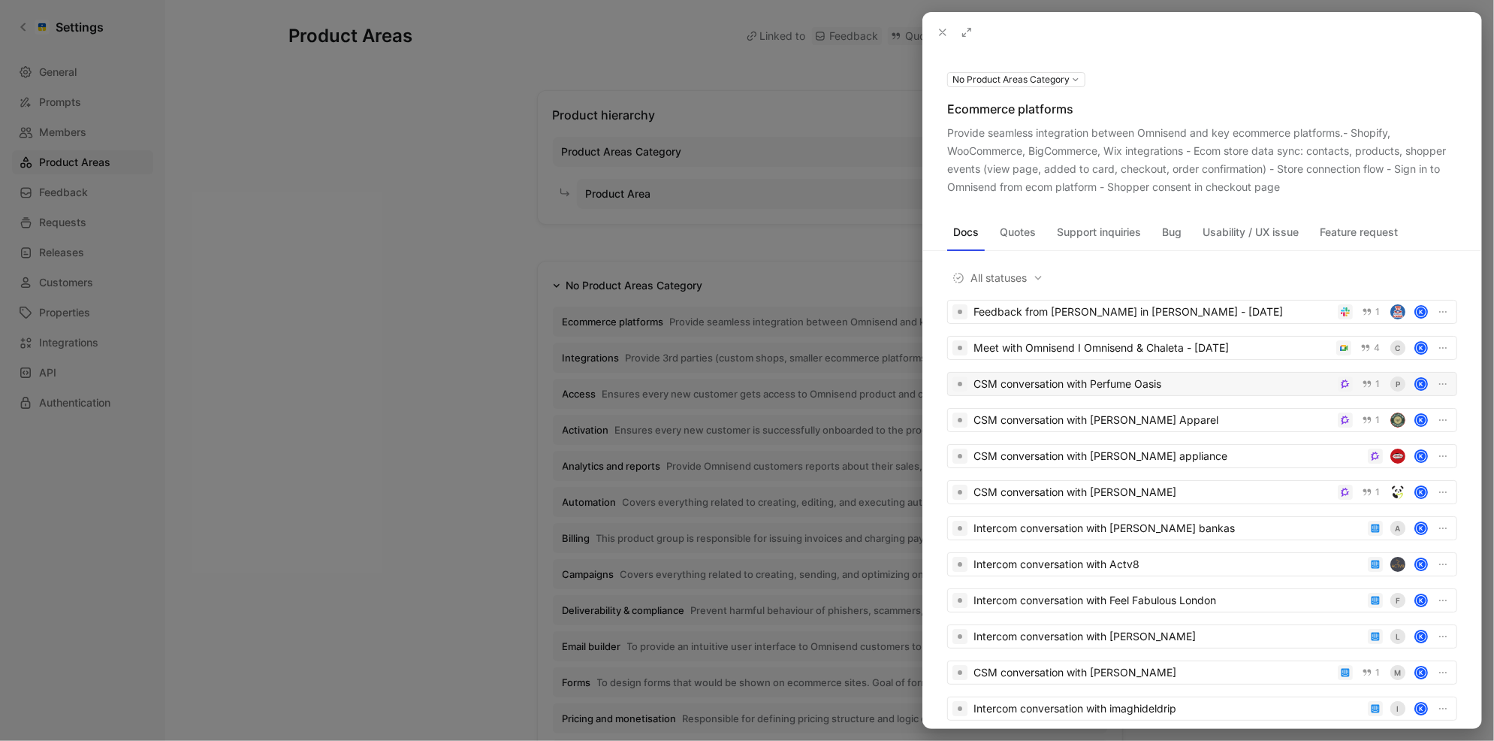
click at [1181, 389] on div "CSM conversation with Perfume Oasis" at bounding box center [1153, 384] width 358 height 18
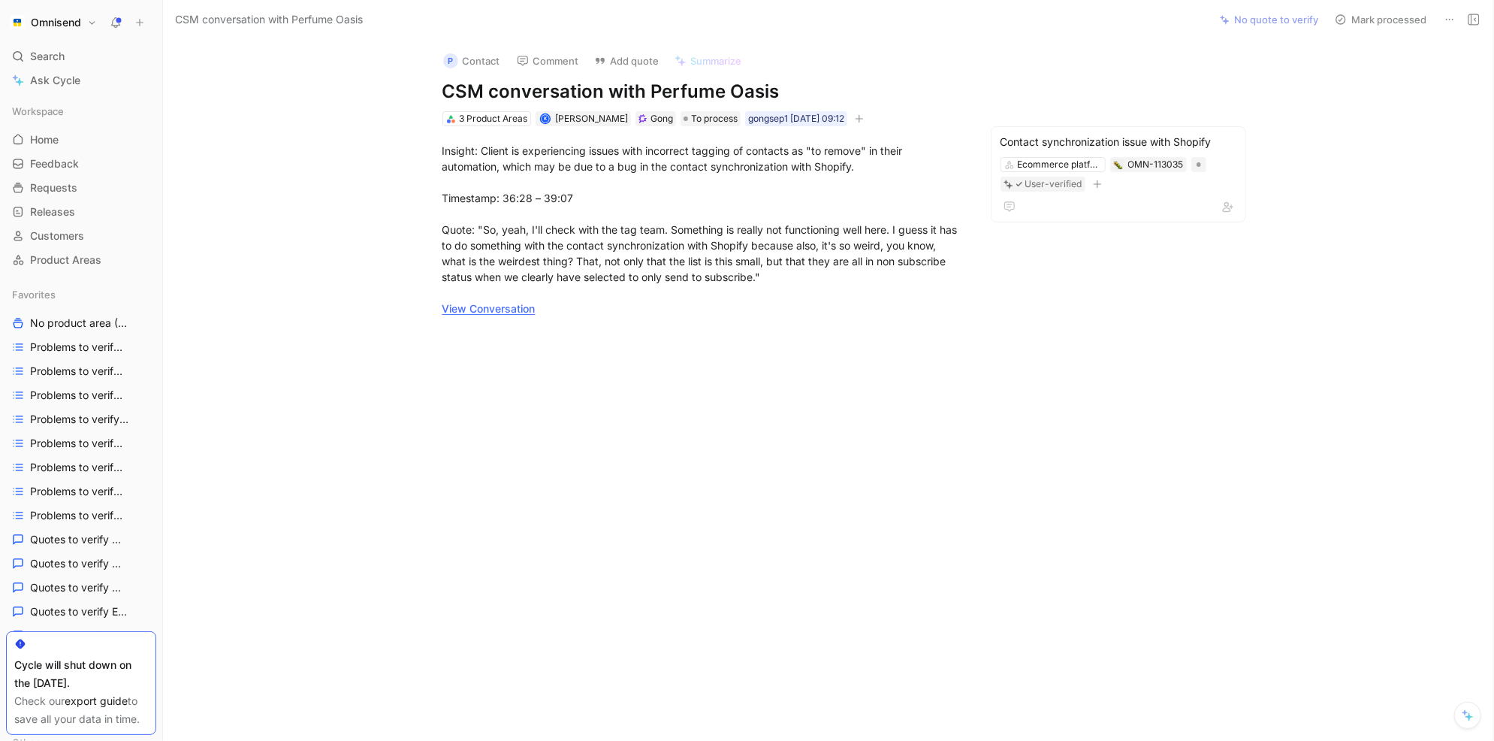
click at [65, 29] on h1 "Omnisend" at bounding box center [56, 23] width 50 height 14
click at [99, 165] on div "Workspace settings G then S" at bounding box center [102, 155] width 185 height 24
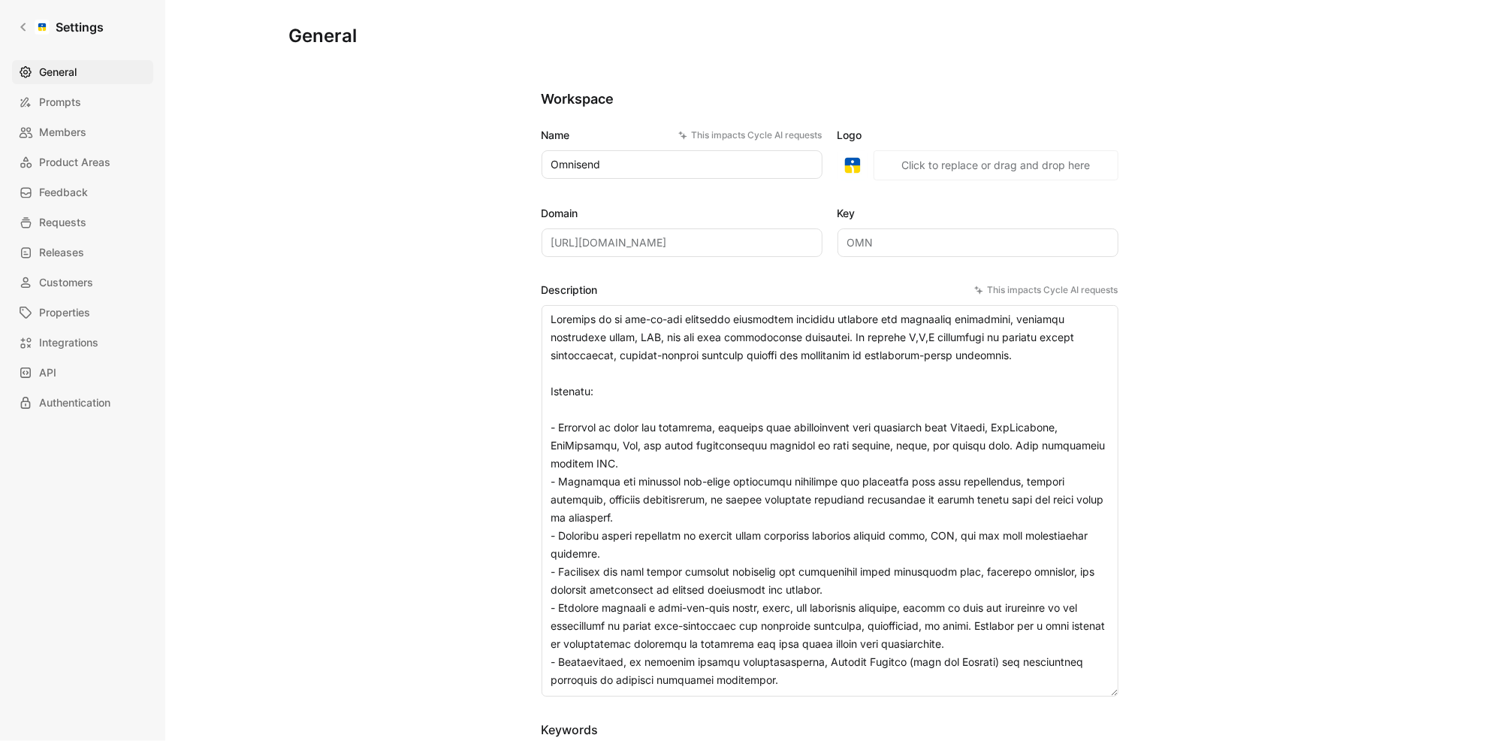
click at [885, 531] on textarea "Description This impacts Cycle AI requests" at bounding box center [830, 500] width 577 height 391
